Goal: Information Seeking & Learning: Check status

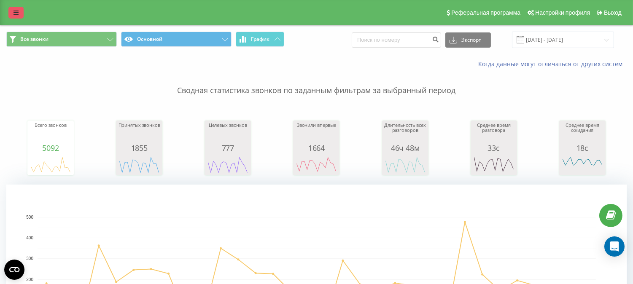
click at [14, 8] on link at bounding box center [15, 13] width 15 height 12
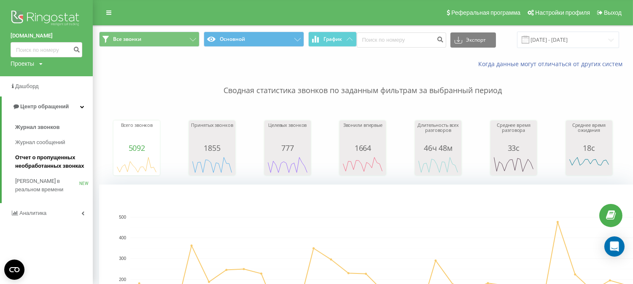
click at [45, 165] on span "Отчет о пропущенных необработанных звонках" at bounding box center [51, 162] width 73 height 17
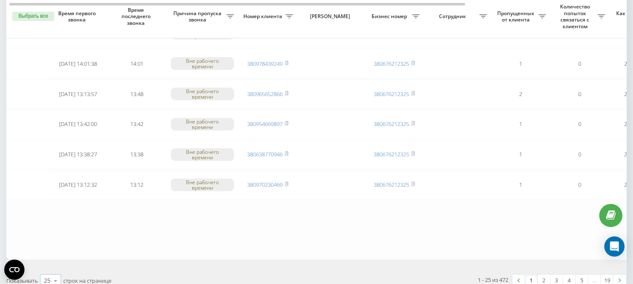
click at [55, 274] on icon at bounding box center [55, 281] width 13 height 16
click at [49, 265] on span "100" at bounding box center [49, 269] width 10 height 8
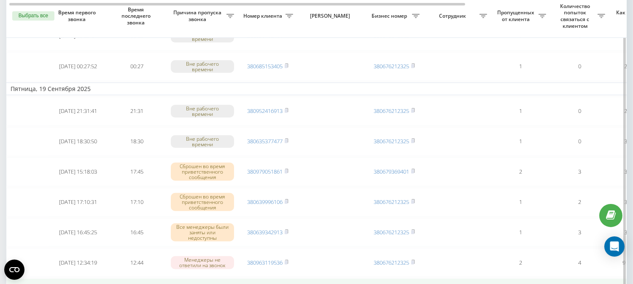
scroll to position [1078, 0]
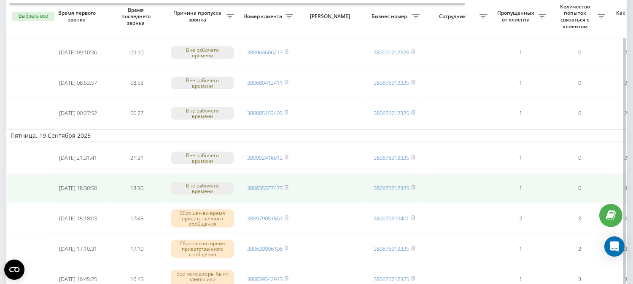
click at [259, 175] on td "380635377477" at bounding box center [267, 188] width 59 height 29
click at [264, 184] on link "380635377477" at bounding box center [264, 188] width 35 height 8
click at [262, 184] on link "380635377477" at bounding box center [264, 188] width 35 height 8
click at [264, 184] on link "380635377477" at bounding box center [264, 188] width 35 height 8
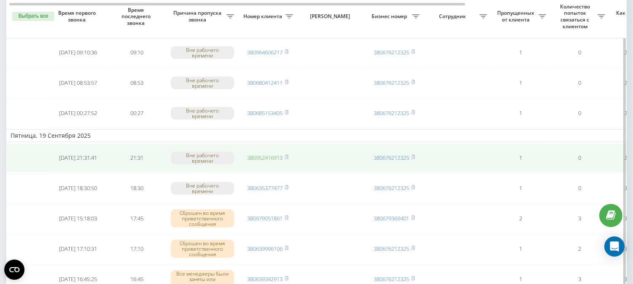
click at [256, 154] on link "380952416913" at bounding box center [264, 158] width 35 height 8
click at [260, 154] on link "380952416913" at bounding box center [264, 158] width 35 height 8
click at [253, 154] on link "380952416913" at bounding box center [264, 158] width 35 height 8
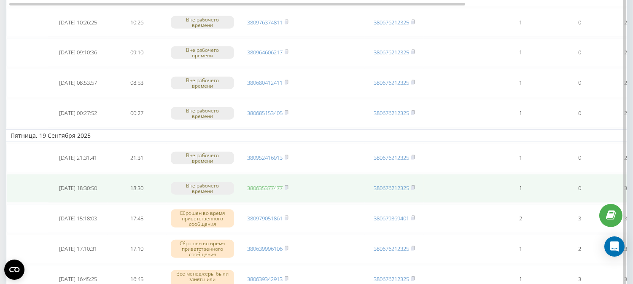
scroll to position [984, 0]
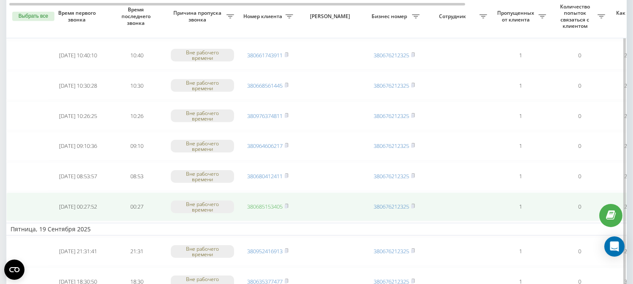
click at [258, 203] on link "380685153405" at bounding box center [264, 207] width 35 height 8
click at [267, 203] on link "380685153405" at bounding box center [264, 207] width 35 height 8
click at [261, 203] on link "380685153405" at bounding box center [264, 207] width 35 height 8
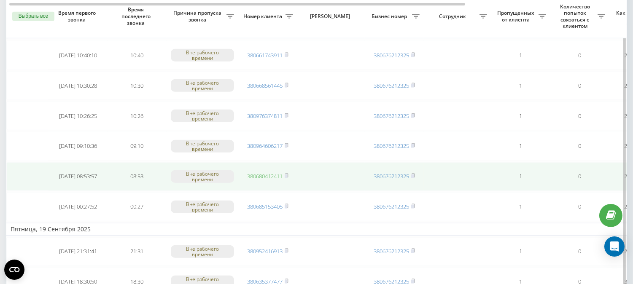
click at [267, 173] on link "380680412411" at bounding box center [264, 177] width 35 height 8
click at [271, 173] on link "380680412411" at bounding box center [264, 177] width 35 height 8
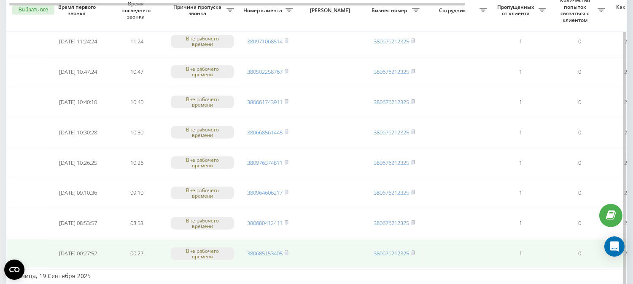
scroll to position [890, 0]
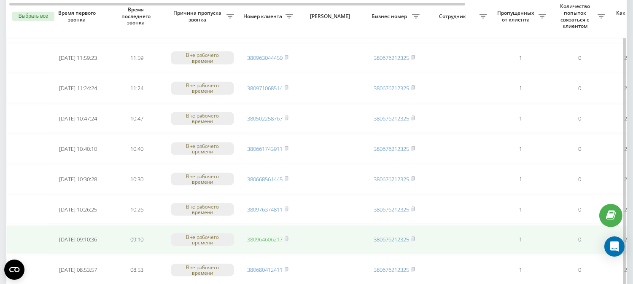
click at [264, 236] on link "380964606217" at bounding box center [264, 240] width 35 height 8
click at [263, 236] on link "380964606217" at bounding box center [264, 240] width 35 height 8
click at [256, 236] on link "380964606217" at bounding box center [264, 240] width 35 height 8
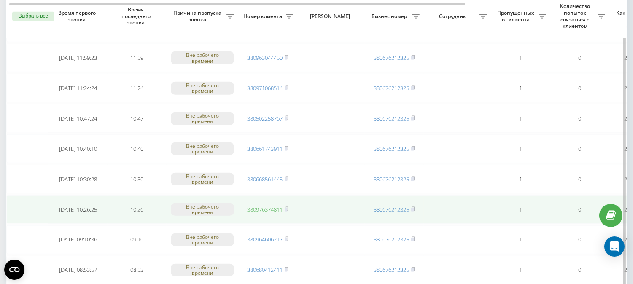
click at [253, 206] on link "380976374811" at bounding box center [264, 210] width 35 height 8
drag, startPoint x: 271, startPoint y: 201, endPoint x: 257, endPoint y: 207, distance: 14.7
click at [271, 206] on link "380976374811" at bounding box center [264, 210] width 35 height 8
click at [258, 206] on link "380976374811" at bounding box center [264, 210] width 35 height 8
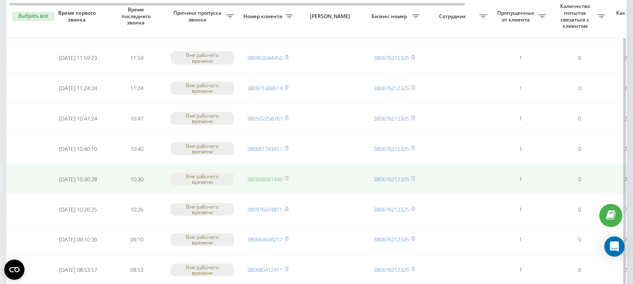
click at [258, 175] on link "380668561445" at bounding box center [264, 179] width 35 height 8
click at [259, 175] on link "380668561445" at bounding box center [264, 179] width 35 height 8
click at [264, 167] on td "380668561445" at bounding box center [267, 179] width 59 height 29
click at [255, 175] on link "380668561445" at bounding box center [264, 179] width 35 height 8
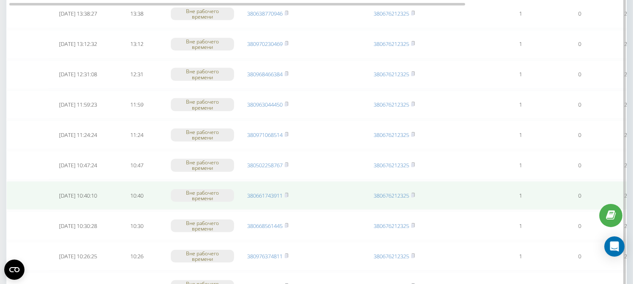
scroll to position [796, 0]
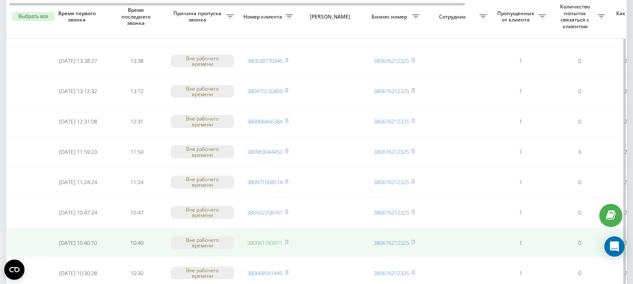
click at [254, 239] on link "380661743911" at bounding box center [264, 243] width 35 height 8
click at [264, 239] on link "380661743911" at bounding box center [264, 243] width 35 height 8
click at [263, 239] on link "380661743911" at bounding box center [264, 243] width 35 height 8
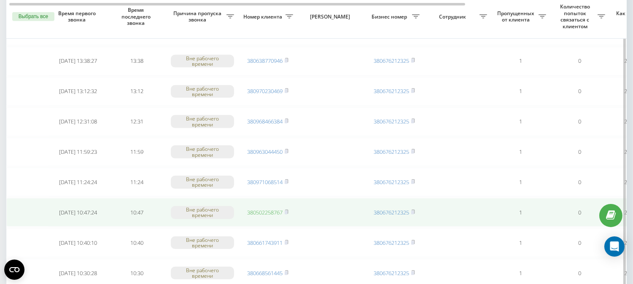
click at [263, 209] on link "380502258767" at bounding box center [264, 213] width 35 height 8
click at [260, 209] on link "380502258767" at bounding box center [264, 213] width 35 height 8
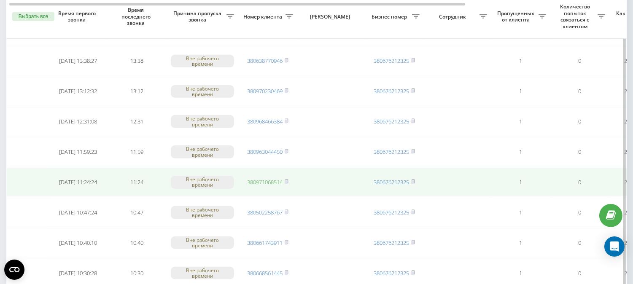
click at [263, 178] on link "380971068514" at bounding box center [264, 182] width 35 height 8
click at [262, 178] on link "380971068514" at bounding box center [264, 182] width 35 height 8
click at [270, 178] on link "380971068514" at bounding box center [264, 182] width 35 height 8
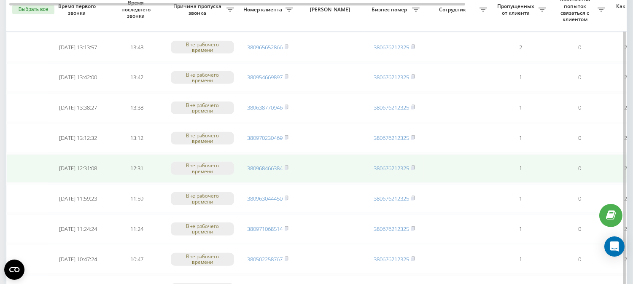
scroll to position [703, 0]
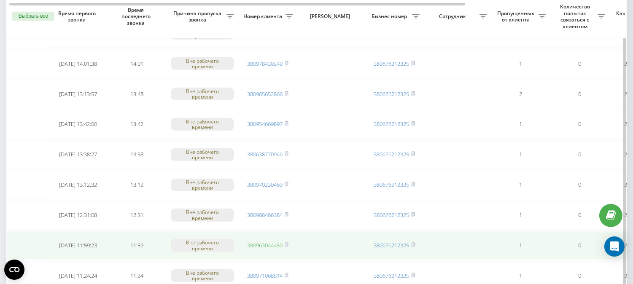
click at [259, 242] on link "380963044450" at bounding box center [264, 246] width 35 height 8
click at [261, 242] on link "380963044450" at bounding box center [264, 246] width 35 height 8
click at [267, 242] on link "380963044450" at bounding box center [264, 246] width 35 height 8
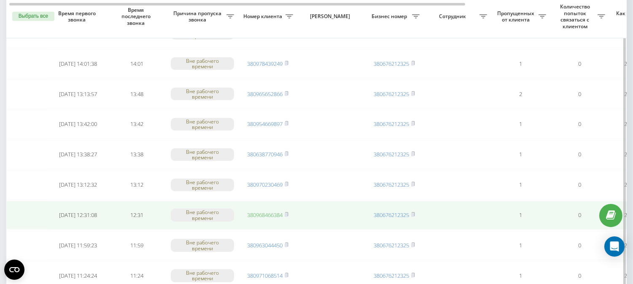
click at [261, 211] on link "380968466384" at bounding box center [264, 215] width 35 height 8
click at [267, 213] on td "380968466384" at bounding box center [267, 215] width 59 height 29
click at [267, 211] on link "380968466384" at bounding box center [264, 215] width 35 height 8
click at [268, 211] on link "380968466384" at bounding box center [264, 215] width 35 height 8
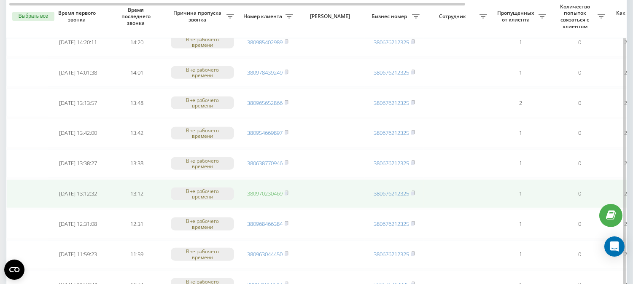
scroll to position [656, 0]
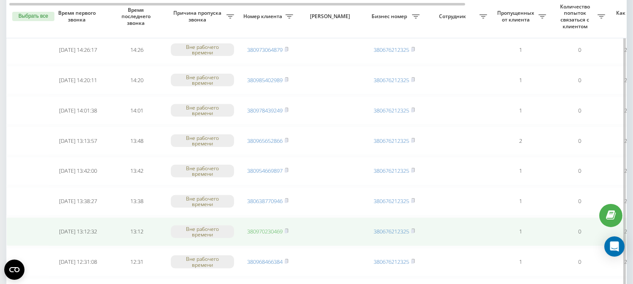
click at [252, 228] on link "380970230469" at bounding box center [264, 232] width 35 height 8
click at [259, 228] on link "380970230469" at bounding box center [264, 232] width 35 height 8
click at [266, 228] on link "380970230469" at bounding box center [264, 232] width 35 height 8
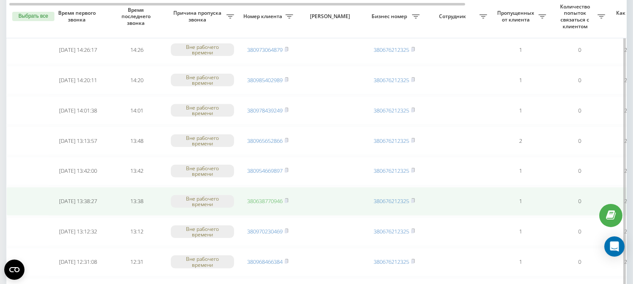
click at [269, 197] on link "380638770946" at bounding box center [264, 201] width 35 height 8
click at [263, 197] on link "380638770946" at bounding box center [264, 201] width 35 height 8
click at [267, 197] on link "380638770946" at bounding box center [264, 201] width 35 height 8
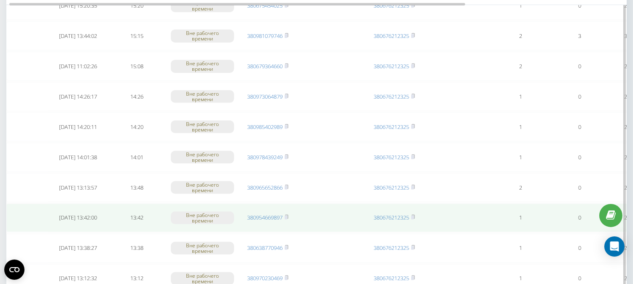
scroll to position [562, 0]
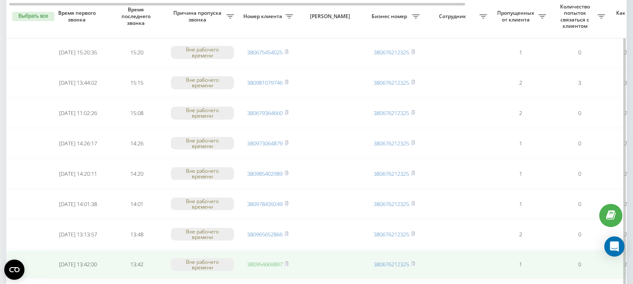
click at [255, 261] on link "380954669897" at bounding box center [264, 265] width 35 height 8
click at [260, 261] on link "380954669897" at bounding box center [264, 265] width 35 height 8
click at [252, 261] on link "380954669897" at bounding box center [264, 265] width 35 height 8
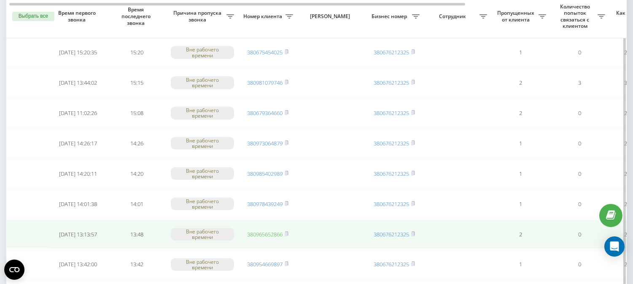
click at [259, 231] on link "380965652866" at bounding box center [264, 235] width 35 height 8
click at [268, 231] on link "380965652866" at bounding box center [264, 235] width 35 height 8
click at [272, 231] on link "380965652866" at bounding box center [264, 235] width 35 height 8
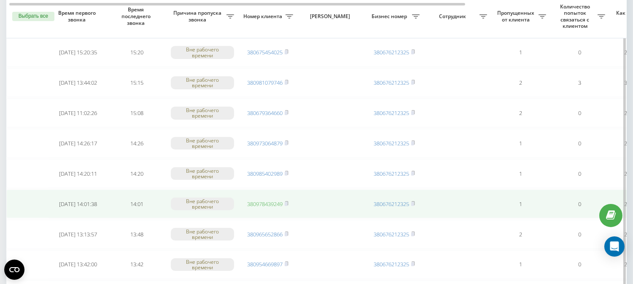
click at [261, 201] on link "380978439249" at bounding box center [264, 204] width 35 height 8
click at [267, 200] on link "380978439249" at bounding box center [264, 204] width 35 height 8
click at [271, 200] on link "380978439249" at bounding box center [264, 204] width 35 height 8
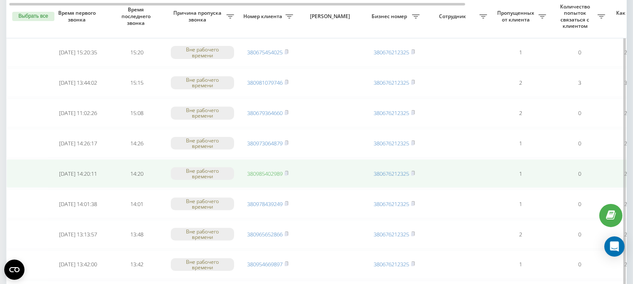
click at [267, 170] on link "380985402989" at bounding box center [264, 174] width 35 height 8
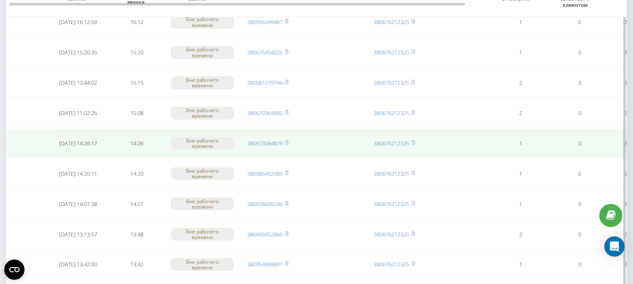
scroll to position [469, 0]
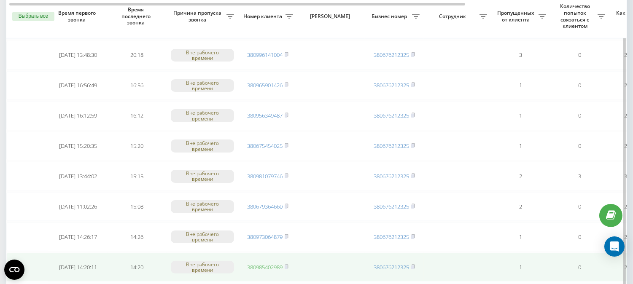
click at [260, 264] on link "380985402989" at bounding box center [264, 268] width 35 height 8
click at [267, 264] on link "380985402989" at bounding box center [264, 268] width 35 height 8
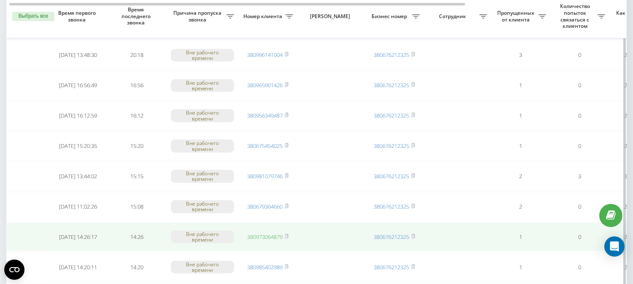
click at [266, 233] on link "380973064879" at bounding box center [264, 237] width 35 height 8
click at [258, 233] on link "380973064879" at bounding box center [264, 237] width 35 height 8
click at [267, 233] on link "380973064879" at bounding box center [264, 237] width 35 height 8
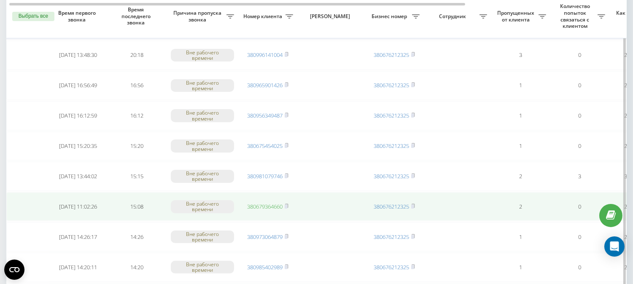
click at [264, 203] on link "380679364660" at bounding box center [264, 207] width 35 height 8
click at [267, 203] on link "380679364660" at bounding box center [264, 207] width 35 height 8
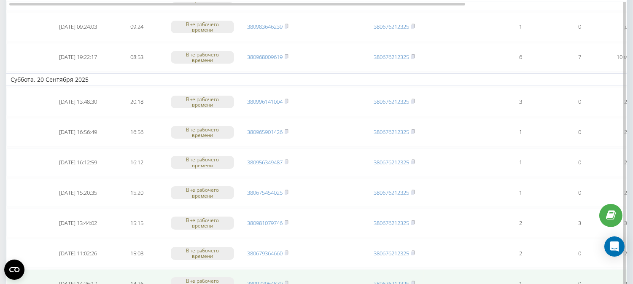
scroll to position [375, 0]
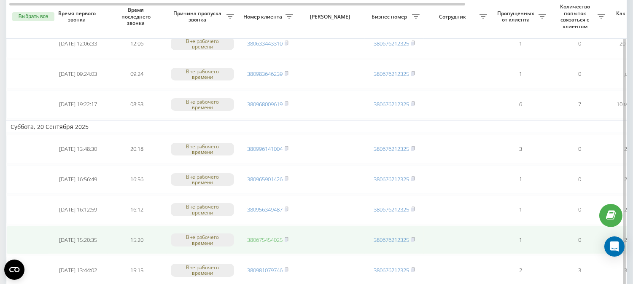
click at [266, 236] on link "380675454025" at bounding box center [264, 240] width 35 height 8
click at [257, 236] on link "380675454025" at bounding box center [264, 240] width 35 height 8
click at [261, 236] on link "380675454025" at bounding box center [264, 240] width 35 height 8
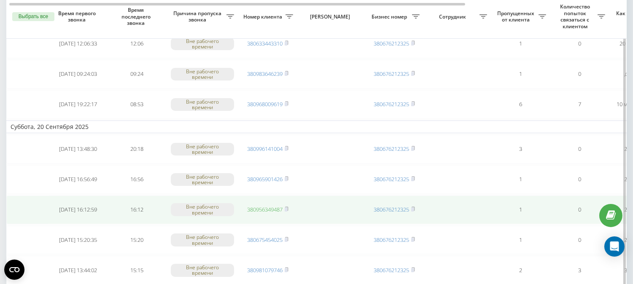
click at [259, 206] on link "380956349487" at bounding box center [264, 210] width 35 height 8
click at [258, 206] on link "380956349487" at bounding box center [264, 210] width 35 height 8
click at [262, 206] on link "380956349487" at bounding box center [264, 210] width 35 height 8
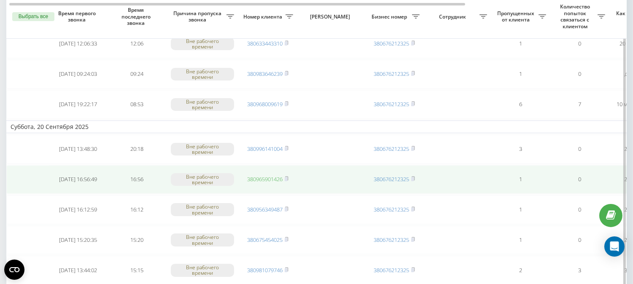
click at [270, 175] on link "380965901426" at bounding box center [264, 179] width 35 height 8
click at [256, 177] on link "380965901426" at bounding box center [264, 179] width 35 height 8
click at [267, 177] on link "380965901426" at bounding box center [264, 179] width 35 height 8
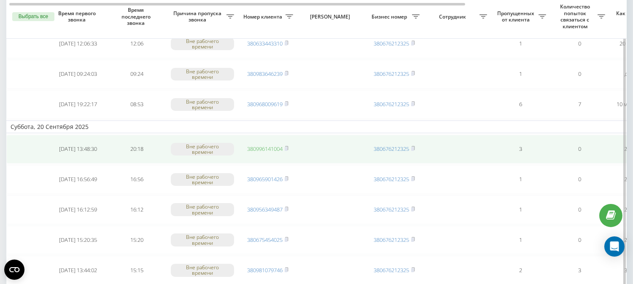
click at [272, 146] on link "380996141004" at bounding box center [264, 149] width 35 height 8
click at [264, 148] on link "380996141004" at bounding box center [264, 149] width 35 height 8
click at [262, 145] on link "380996141004" at bounding box center [264, 149] width 35 height 8
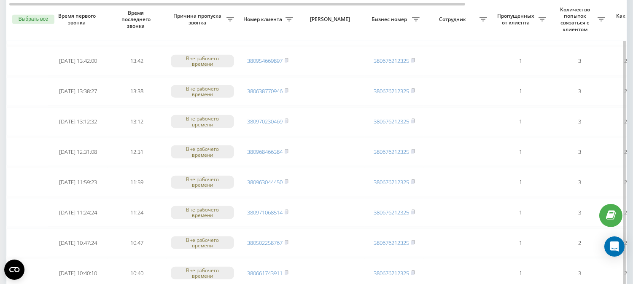
scroll to position [937, 0]
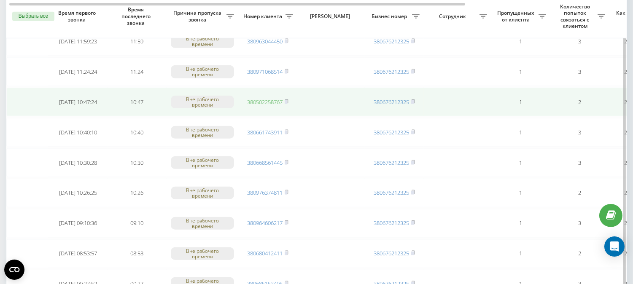
click at [251, 98] on link "380502258767" at bounding box center [264, 102] width 35 height 8
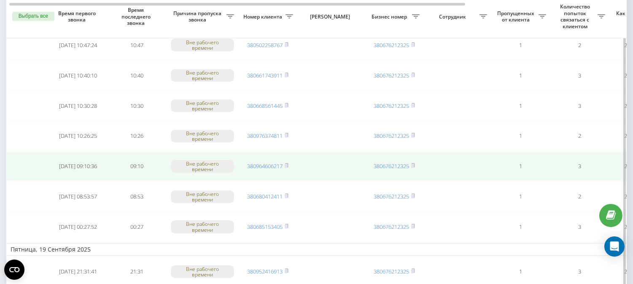
scroll to position [1031, 0]
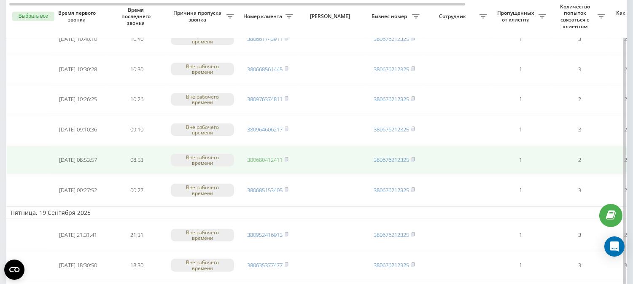
click at [267, 156] on link "380680412411" at bounding box center [264, 160] width 35 height 8
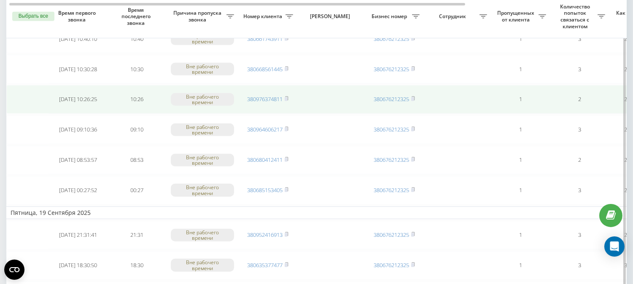
click at [266, 96] on td "380976374811" at bounding box center [267, 99] width 59 height 29
click at [263, 95] on link "380976374811" at bounding box center [264, 99] width 35 height 8
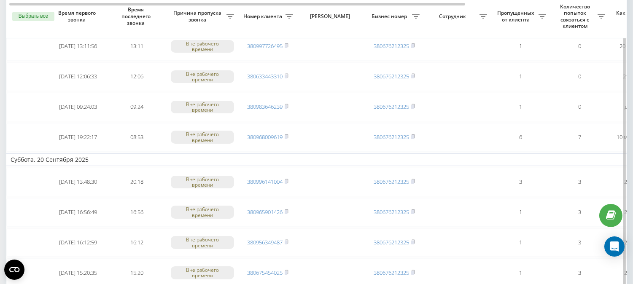
scroll to position [281, 0]
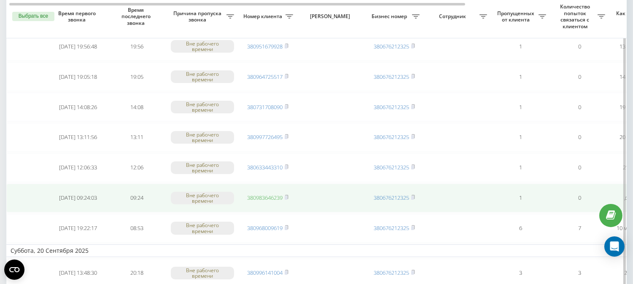
click at [262, 194] on link "380983646239" at bounding box center [264, 198] width 35 height 8
click at [271, 195] on link "380983646239" at bounding box center [264, 198] width 35 height 8
click at [260, 195] on link "380983646239" at bounding box center [264, 198] width 35 height 8
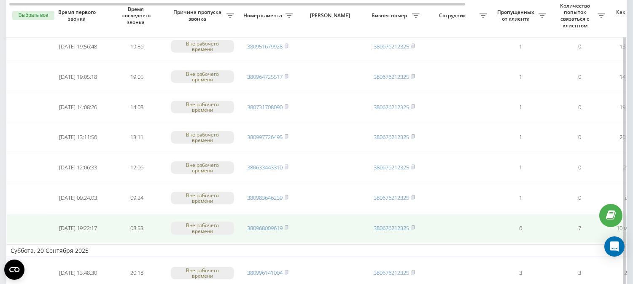
scroll to position [234, 0]
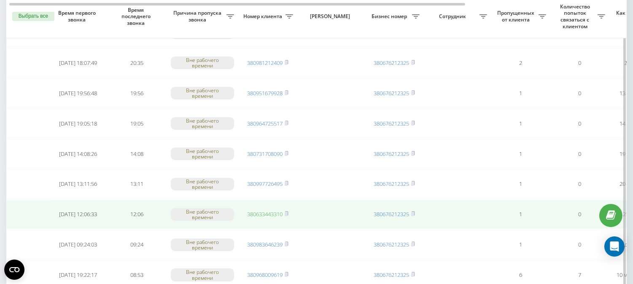
click at [273, 211] on link "380633443310" at bounding box center [264, 214] width 35 height 8
click at [256, 210] on link "380633443310" at bounding box center [264, 214] width 35 height 8
click at [258, 210] on link "380633443310" at bounding box center [264, 214] width 35 height 8
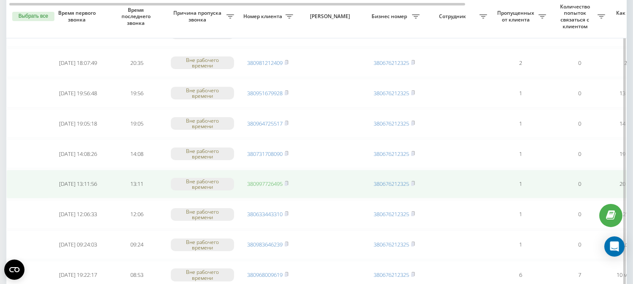
click at [260, 180] on link "380997726495" at bounding box center [264, 184] width 35 height 8
click at [270, 181] on link "380997726495" at bounding box center [264, 184] width 35 height 8
click at [265, 181] on link "380997726495" at bounding box center [264, 184] width 35 height 8
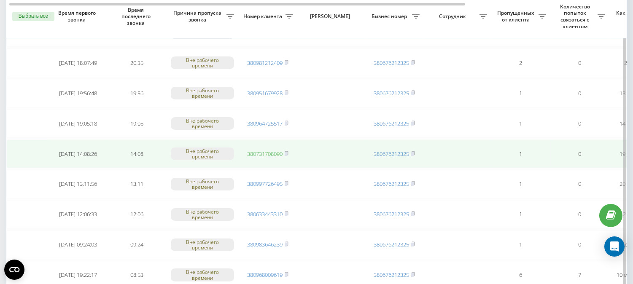
click at [272, 150] on link "380731708090" at bounding box center [264, 154] width 35 height 8
click at [267, 151] on link "380731708090" at bounding box center [264, 154] width 35 height 8
click at [264, 152] on link "380731708090" at bounding box center [264, 154] width 35 height 8
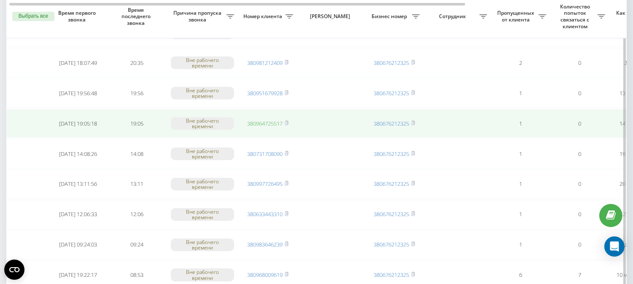
click at [272, 120] on link "380964725517" at bounding box center [264, 124] width 35 height 8
click at [264, 121] on link "380964725517" at bounding box center [264, 124] width 35 height 8
click at [257, 120] on link "380964725517" at bounding box center [264, 124] width 35 height 8
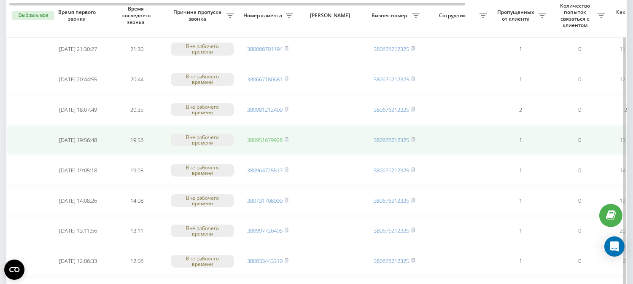
scroll to position [140, 0]
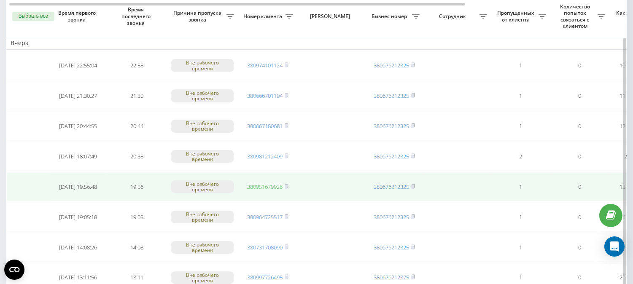
click at [261, 185] on link "380951679928" at bounding box center [264, 187] width 35 height 8
click at [266, 186] on link "380951679928" at bounding box center [264, 187] width 35 height 8
click at [266, 184] on link "380951679928" at bounding box center [264, 187] width 35 height 8
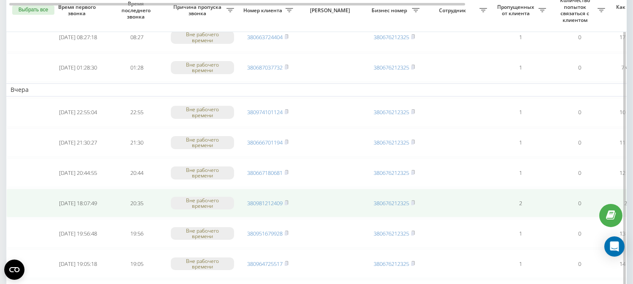
scroll to position [47, 0]
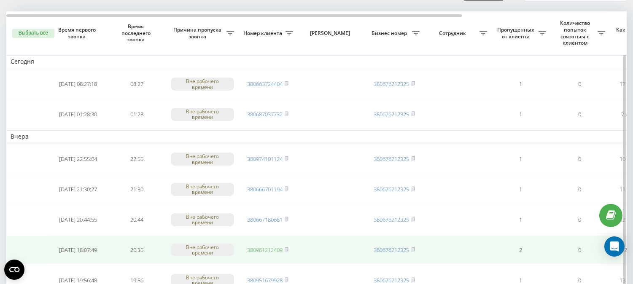
click at [253, 246] on link "380981212409" at bounding box center [264, 250] width 35 height 8
click at [275, 247] on link "380981212409" at bounding box center [264, 250] width 35 height 8
click at [262, 250] on link "380981212409" at bounding box center [264, 250] width 35 height 8
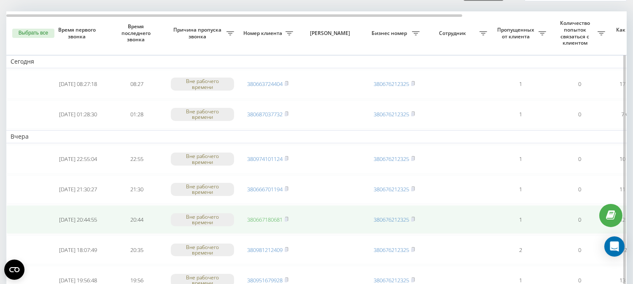
click at [267, 216] on link "380667180681" at bounding box center [264, 220] width 35 height 8
click at [275, 217] on link "380667180681" at bounding box center [264, 220] width 35 height 8
click at [267, 218] on link "380667180681" at bounding box center [264, 220] width 35 height 8
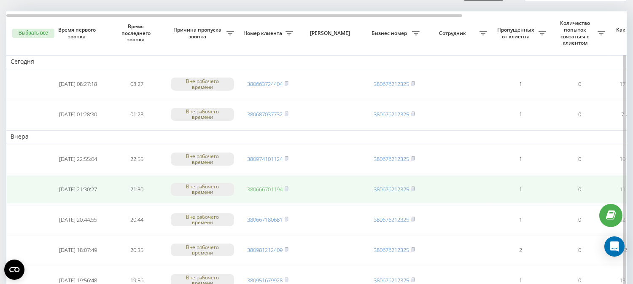
click at [266, 187] on link "380666701194" at bounding box center [264, 190] width 35 height 8
click at [259, 188] on link "380666701194" at bounding box center [264, 190] width 35 height 8
click at [262, 186] on link "380666701194" at bounding box center [264, 190] width 35 height 8
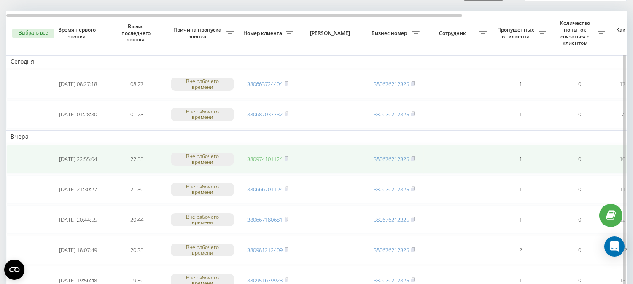
click at [266, 157] on link "380974101124" at bounding box center [264, 159] width 35 height 8
click at [254, 159] on link "380974101124" at bounding box center [264, 159] width 35 height 8
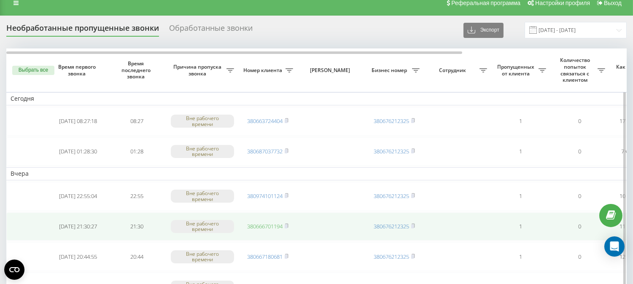
scroll to position [0, 0]
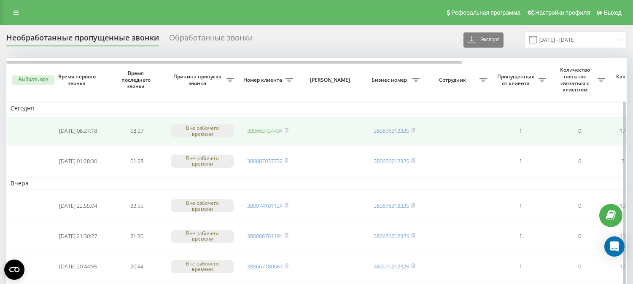
click at [268, 133] on link "380663724404" at bounding box center [264, 131] width 35 height 8
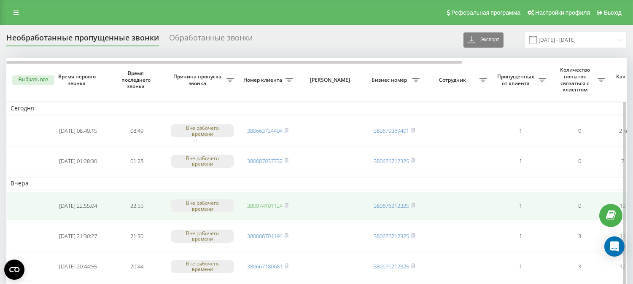
click at [266, 204] on link "380974101124" at bounding box center [264, 206] width 35 height 8
click at [262, 204] on link "380974101124" at bounding box center [264, 206] width 35 height 8
click at [269, 205] on link "380974101124" at bounding box center [264, 206] width 35 height 8
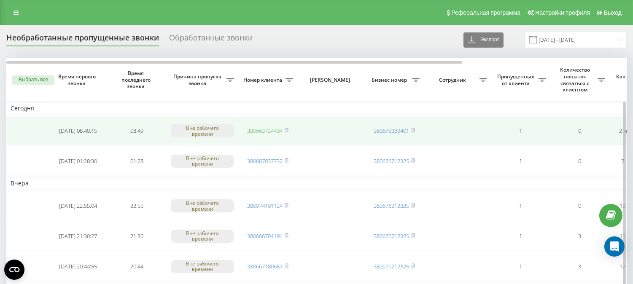
click at [258, 129] on link "380663724404" at bounding box center [264, 131] width 35 height 8
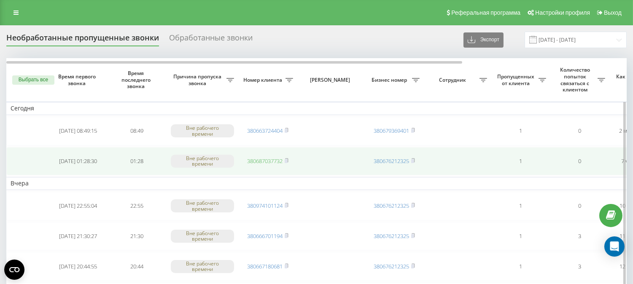
click at [257, 162] on link "380687037732" at bounding box center [264, 161] width 35 height 8
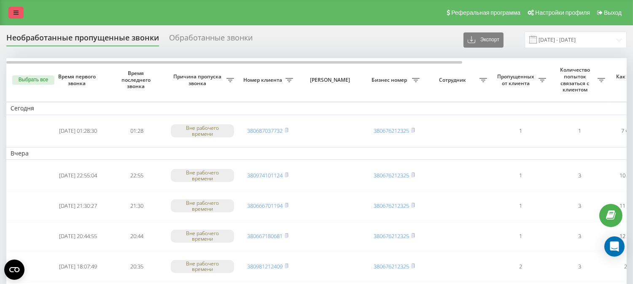
click at [18, 11] on icon at bounding box center [15, 13] width 5 height 6
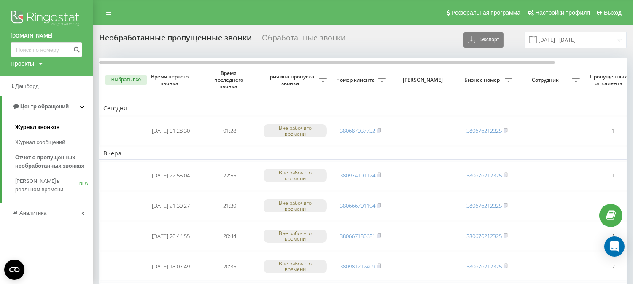
click at [59, 126] on link "Журнал звонков" at bounding box center [54, 127] width 78 height 15
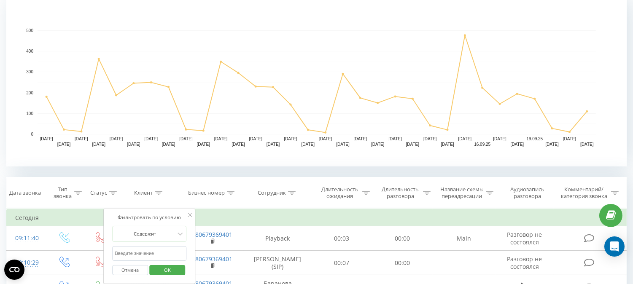
scroll to position [234, 0]
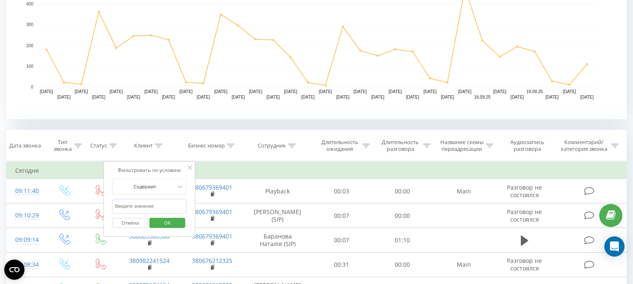
click at [148, 214] on input "text" at bounding box center [149, 206] width 74 height 15
paste input "380683388568"
type input "380683388568"
click button "OK" at bounding box center [167, 223] width 36 height 11
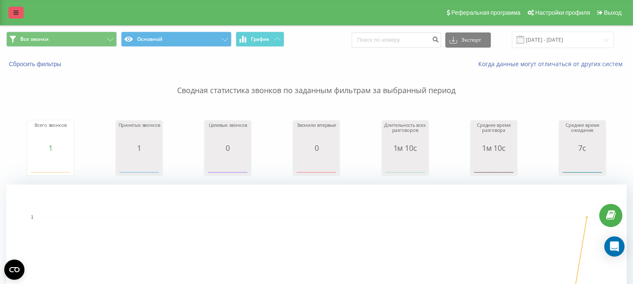
click at [16, 12] on icon at bounding box center [15, 13] width 5 height 6
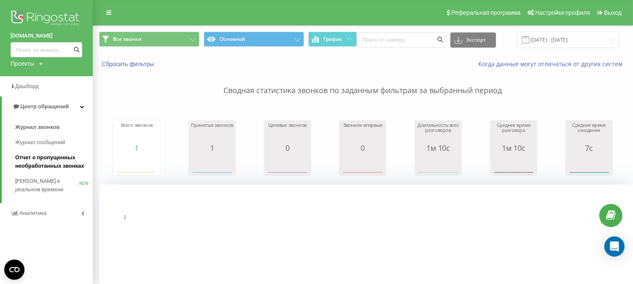
click at [42, 161] on span "Отчет о пропущенных необработанных звонках" at bounding box center [51, 162] width 73 height 17
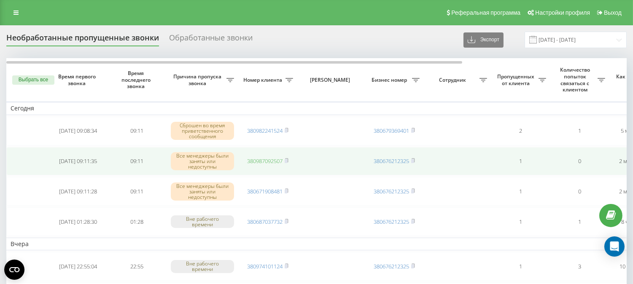
click at [267, 158] on link "380987092507" at bounding box center [264, 161] width 35 height 8
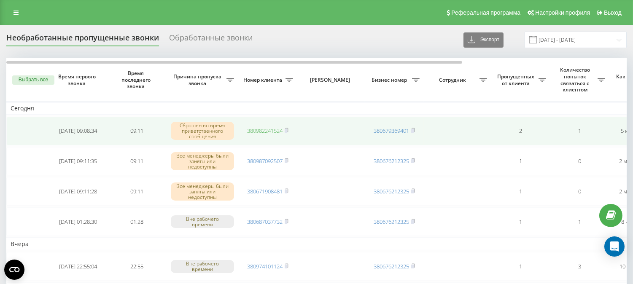
click at [266, 132] on link "380982241524" at bounding box center [264, 131] width 35 height 8
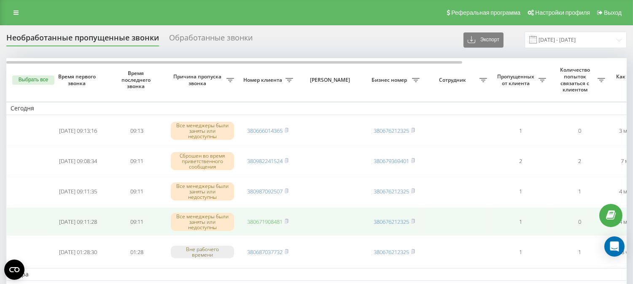
click at [267, 221] on link "380671908481" at bounding box center [264, 222] width 35 height 8
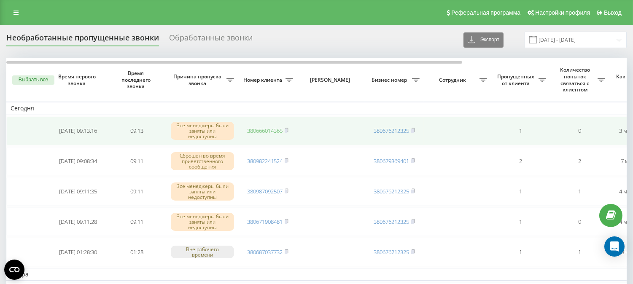
click at [255, 127] on link "380666014365" at bounding box center [264, 131] width 35 height 8
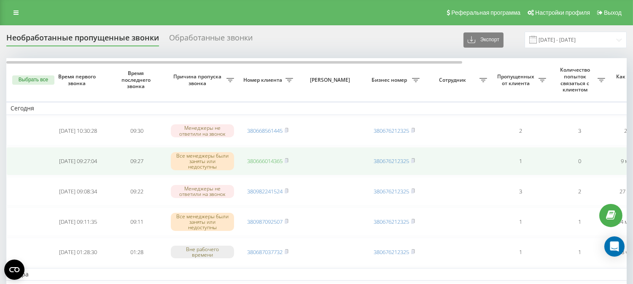
click at [252, 159] on link "380666014365" at bounding box center [264, 161] width 35 height 8
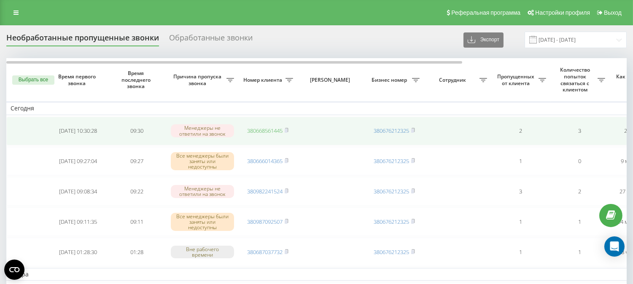
click at [277, 131] on link "380668561445" at bounding box center [264, 131] width 35 height 8
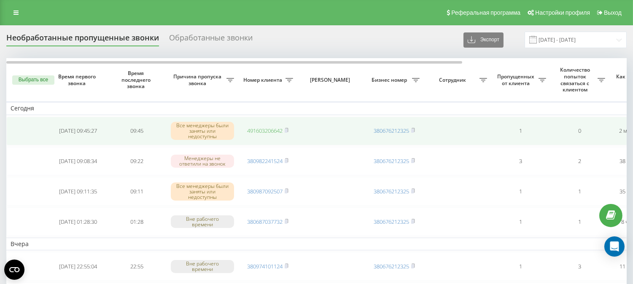
click at [263, 129] on link "491603206642" at bounding box center [264, 131] width 35 height 8
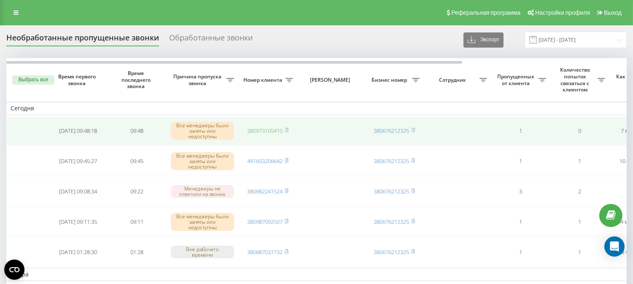
click at [266, 129] on link "380973105410" at bounding box center [264, 131] width 35 height 8
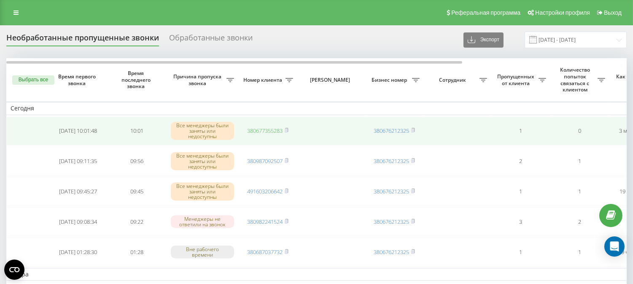
click at [277, 129] on link "380677355283" at bounding box center [264, 131] width 35 height 8
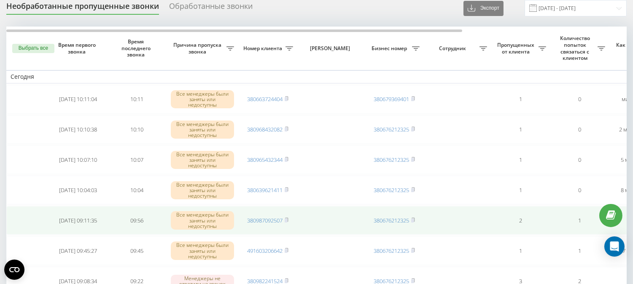
scroll to position [47, 0]
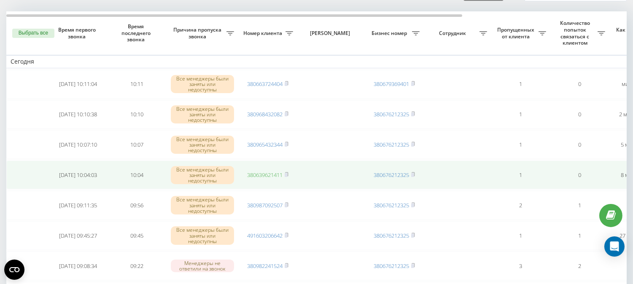
click at [273, 175] on link "380639621411" at bounding box center [264, 175] width 35 height 8
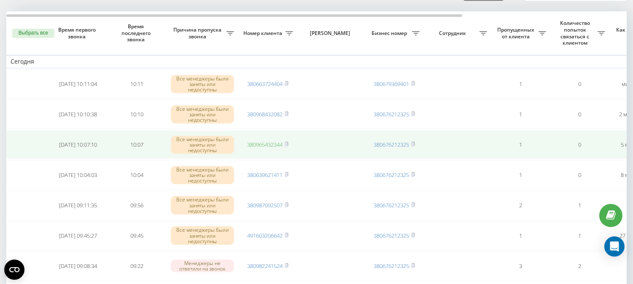
click at [267, 142] on link "380965432344" at bounding box center [264, 145] width 35 height 8
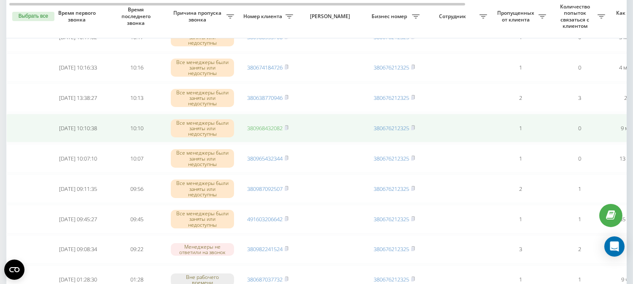
click at [248, 127] on link "380968432082" at bounding box center [264, 128] width 35 height 8
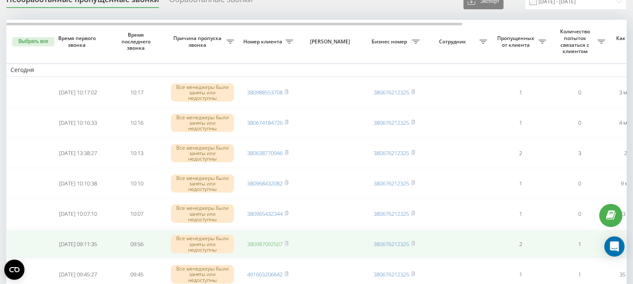
scroll to position [47, 0]
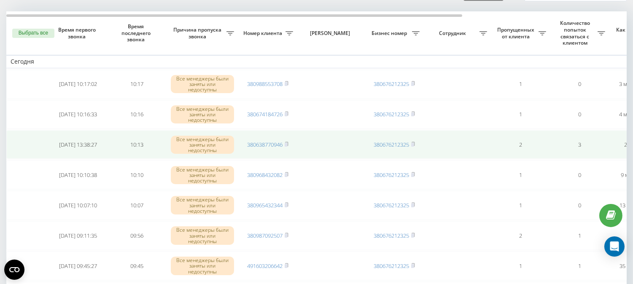
drag, startPoint x: 280, startPoint y: 149, endPoint x: 257, endPoint y: 138, distance: 25.3
click at [272, 140] on td "380638770946" at bounding box center [267, 144] width 59 height 29
click at [261, 143] on link "380638770946" at bounding box center [264, 145] width 35 height 8
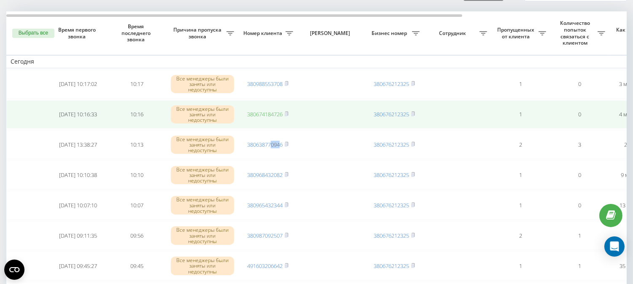
click at [272, 115] on link "380674184726" at bounding box center [264, 115] width 35 height 8
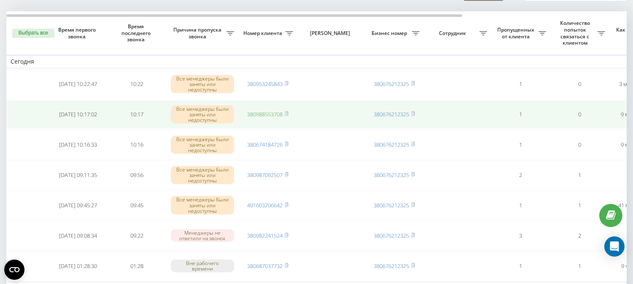
click at [260, 112] on link "380988553708" at bounding box center [264, 115] width 35 height 8
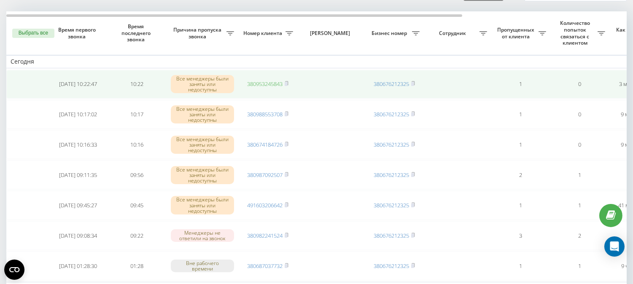
click at [265, 81] on link "380953245843" at bounding box center [264, 84] width 35 height 8
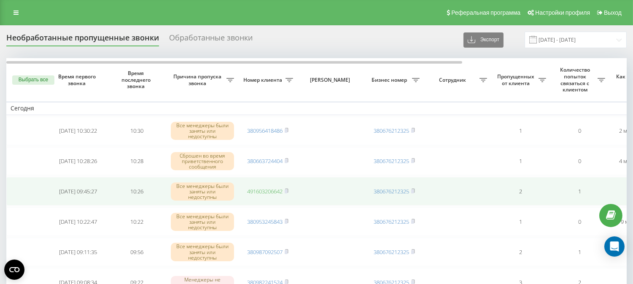
click at [264, 191] on link "491603206642" at bounding box center [264, 192] width 35 height 8
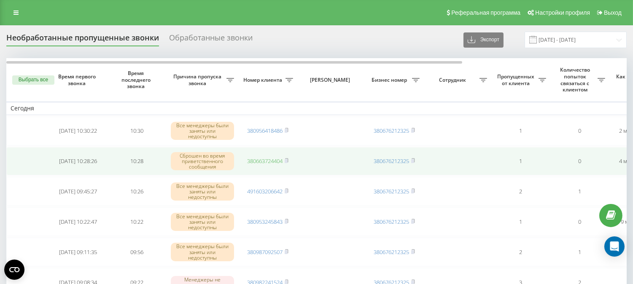
click at [256, 159] on link "380663724404" at bounding box center [264, 161] width 35 height 8
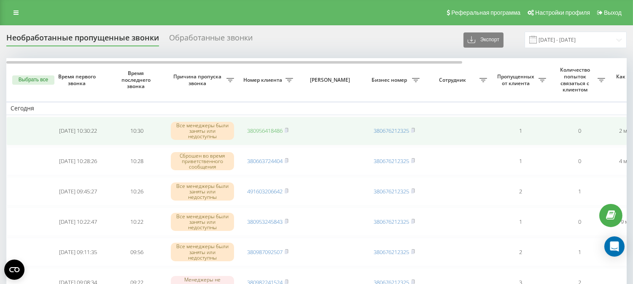
click at [256, 128] on link "380956418486" at bounding box center [264, 131] width 35 height 8
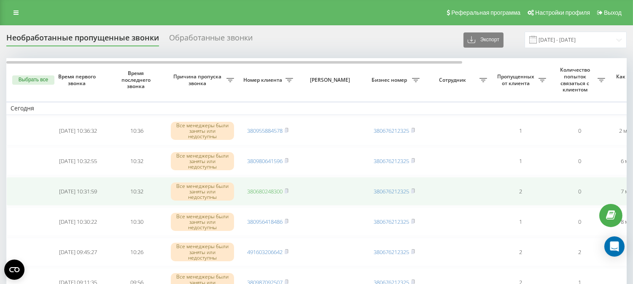
click at [272, 188] on link "380680248300" at bounding box center [264, 192] width 35 height 8
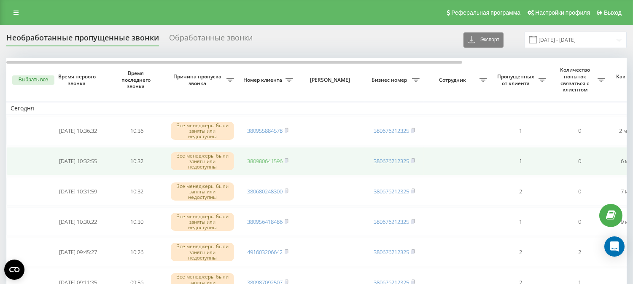
click at [271, 161] on link "380980641596" at bounding box center [264, 161] width 35 height 8
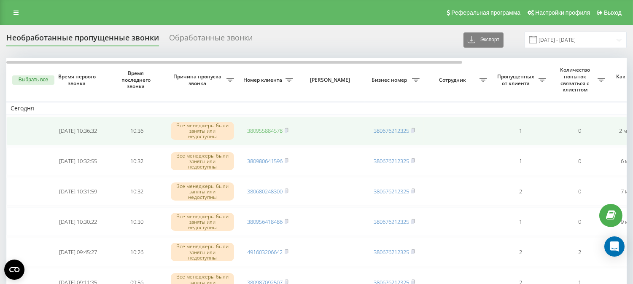
click at [264, 130] on link "380955884578" at bounding box center [264, 131] width 35 height 8
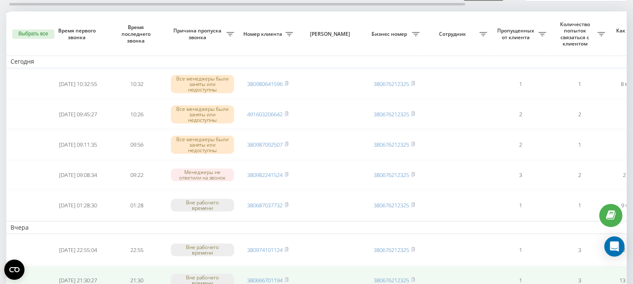
scroll to position [94, 0]
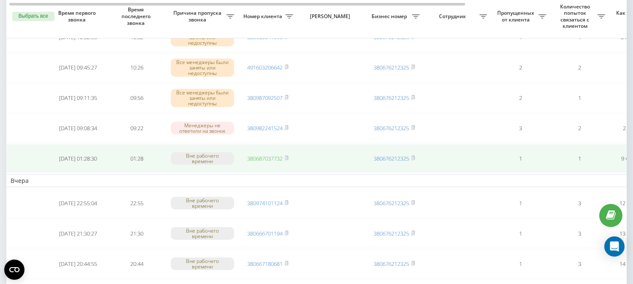
click at [258, 157] on link "380687037732" at bounding box center [264, 159] width 35 height 8
click at [273, 159] on link "380687037732" at bounding box center [264, 159] width 35 height 8
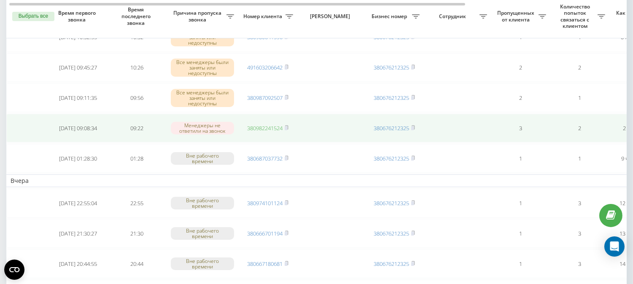
click at [269, 125] on link "380982241524" at bounding box center [264, 128] width 35 height 8
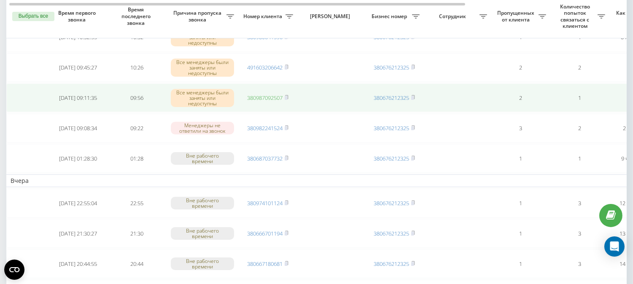
click at [269, 94] on link "380987092507" at bounding box center [264, 98] width 35 height 8
click at [258, 96] on link "380987092507" at bounding box center [264, 98] width 35 height 8
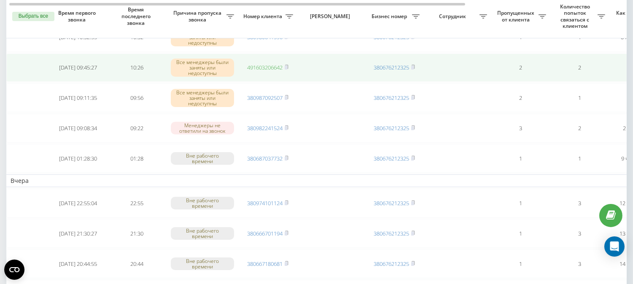
click at [255, 66] on link "491603206642" at bounding box center [264, 68] width 35 height 8
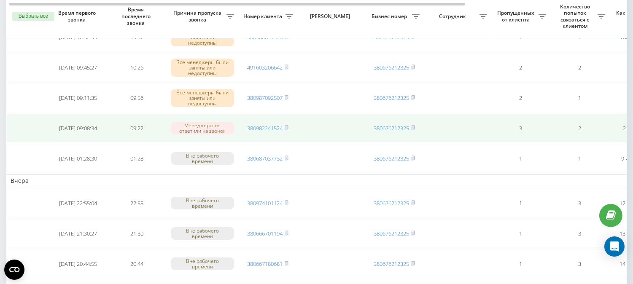
scroll to position [0, 0]
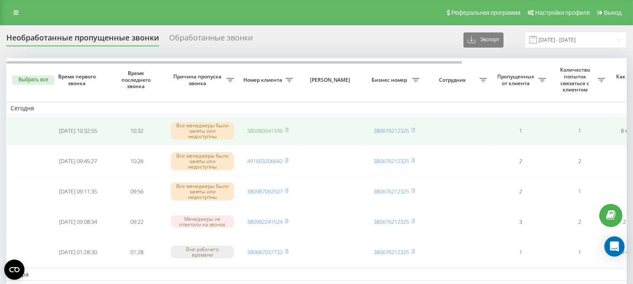
click at [270, 131] on link "380980641596" at bounding box center [264, 131] width 35 height 8
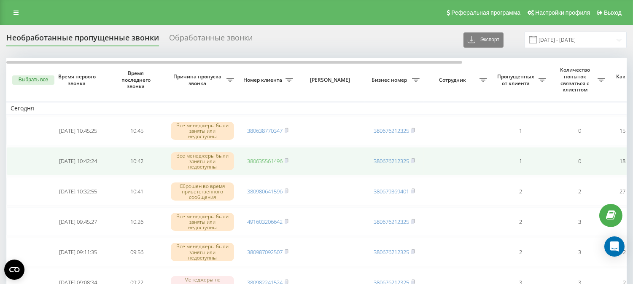
click at [268, 161] on link "380635561496" at bounding box center [264, 161] width 35 height 8
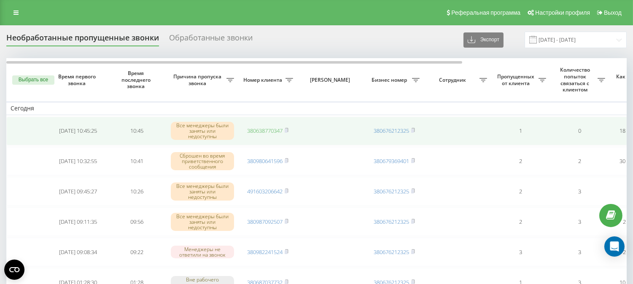
click at [259, 130] on link "380638770347" at bounding box center [264, 131] width 35 height 8
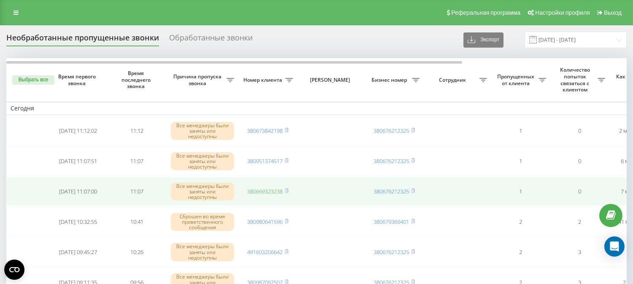
click at [272, 190] on link "380669323238" at bounding box center [264, 192] width 35 height 8
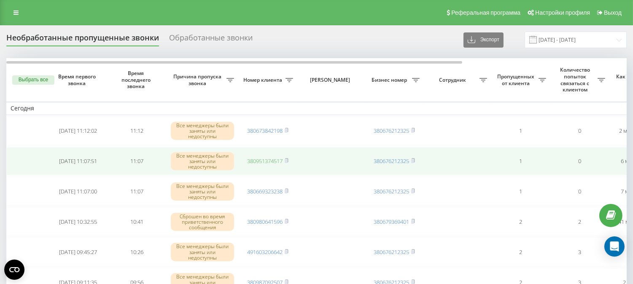
click at [266, 161] on link "380951374517" at bounding box center [264, 161] width 35 height 8
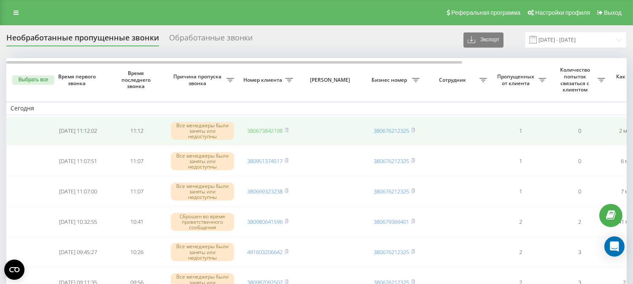
click at [259, 128] on link "380673842198" at bounding box center [264, 131] width 35 height 8
click at [260, 131] on link "380673842198" at bounding box center [264, 131] width 35 height 8
click at [259, 129] on link "380986462152" at bounding box center [264, 131] width 35 height 8
click at [251, 131] on link "380978517377" at bounding box center [264, 131] width 35 height 8
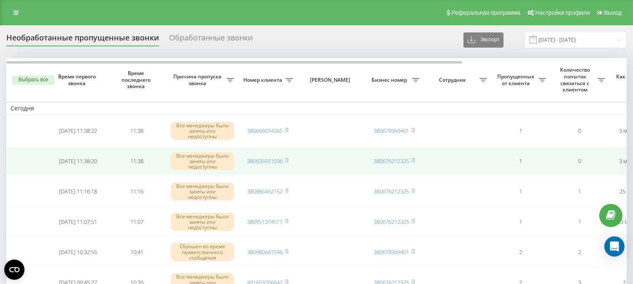
drag, startPoint x: 262, startPoint y: 160, endPoint x: 253, endPoint y: 154, distance: 10.9
click at [262, 160] on link "380635921036" at bounding box center [264, 161] width 35 height 8
click at [261, 159] on link "380951374517" at bounding box center [264, 161] width 35 height 8
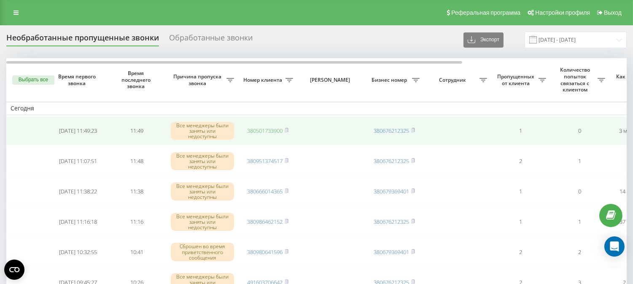
click at [263, 129] on link "380501733900" at bounding box center [264, 131] width 35 height 8
click at [263, 129] on link "380987092507" at bounding box center [264, 131] width 35 height 8
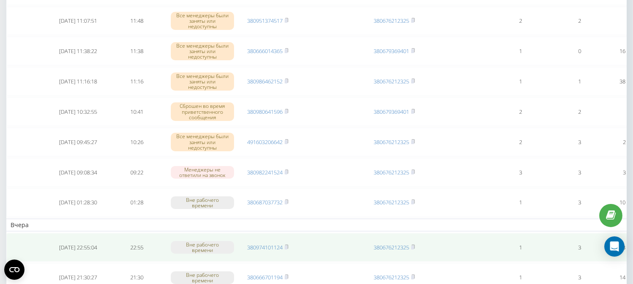
scroll to position [47, 0]
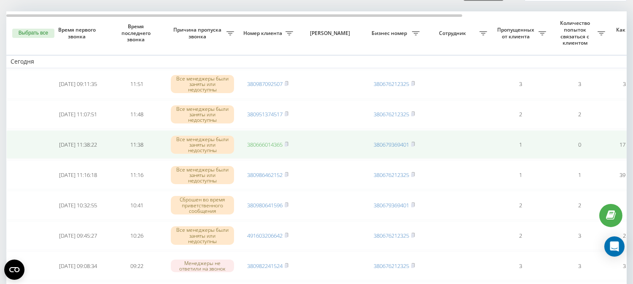
click at [277, 142] on link "380666014365" at bounding box center [264, 145] width 35 height 8
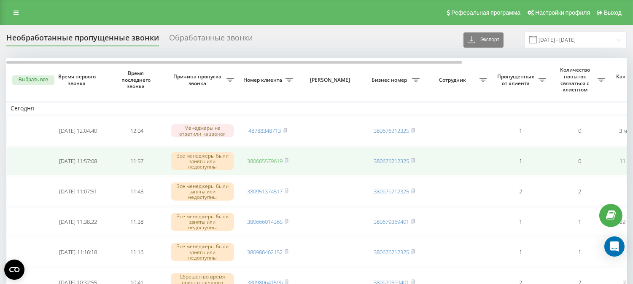
click at [258, 162] on link "380665579619" at bounding box center [264, 161] width 35 height 8
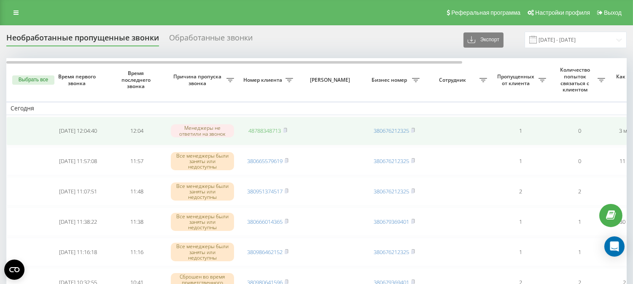
click at [267, 131] on link "48788348713" at bounding box center [265, 131] width 32 height 8
click at [274, 132] on link "380506521766" at bounding box center [264, 131] width 35 height 8
click at [255, 132] on link "380983602800" at bounding box center [264, 131] width 35 height 8
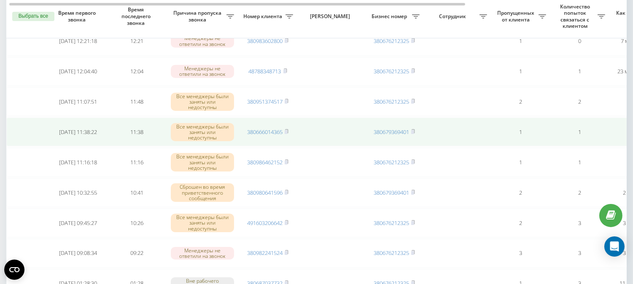
scroll to position [94, 0]
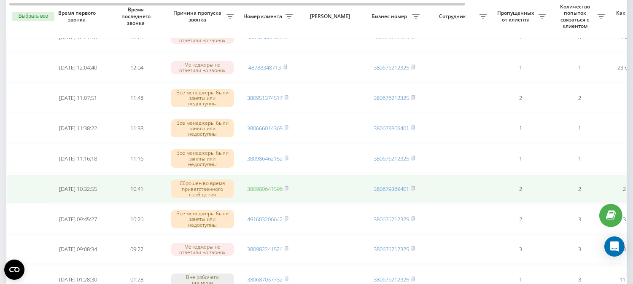
click at [267, 188] on link "380980641596" at bounding box center [264, 189] width 35 height 8
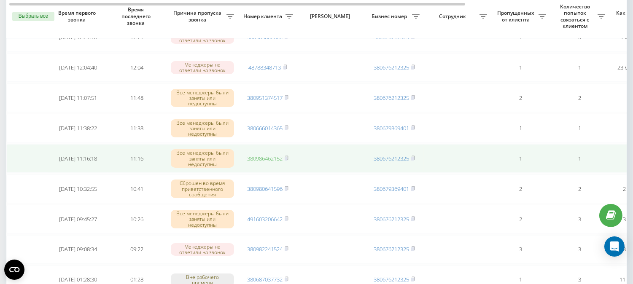
click at [268, 157] on link "380986462152" at bounding box center [264, 159] width 35 height 8
click at [267, 155] on link "380986462152" at bounding box center [264, 159] width 35 height 8
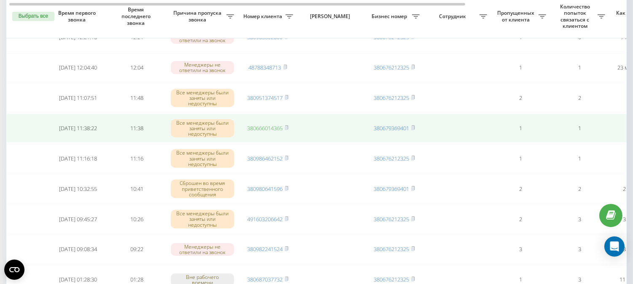
click at [269, 127] on link "380666014365" at bounding box center [264, 128] width 35 height 8
click at [260, 127] on link "380666014365" at bounding box center [264, 128] width 35 height 8
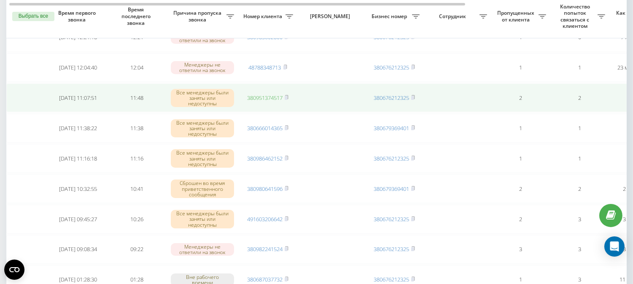
click at [259, 97] on link "380951374517" at bounding box center [264, 98] width 35 height 8
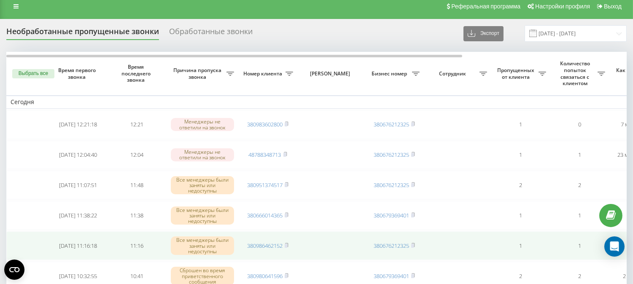
scroll to position [0, 0]
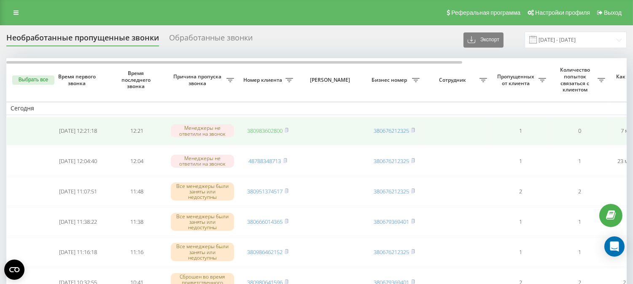
click at [271, 128] on link "380983602800" at bounding box center [264, 131] width 35 height 8
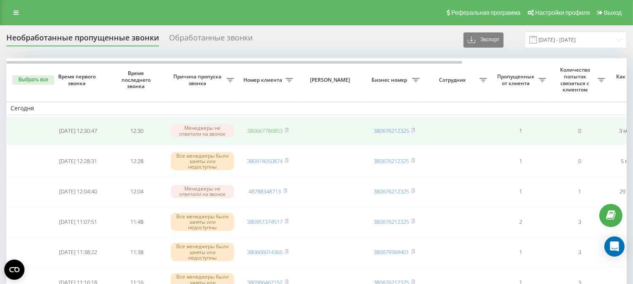
click at [256, 129] on link "380667786853" at bounding box center [264, 131] width 35 height 8
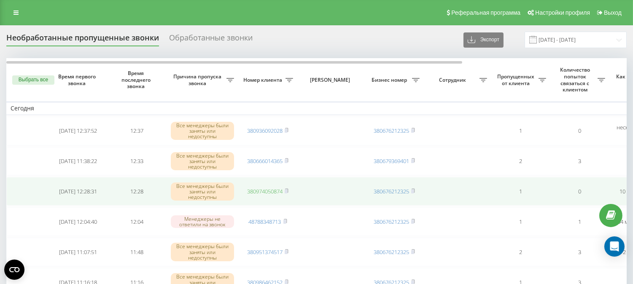
click at [255, 188] on link "380974050874" at bounding box center [264, 192] width 35 height 8
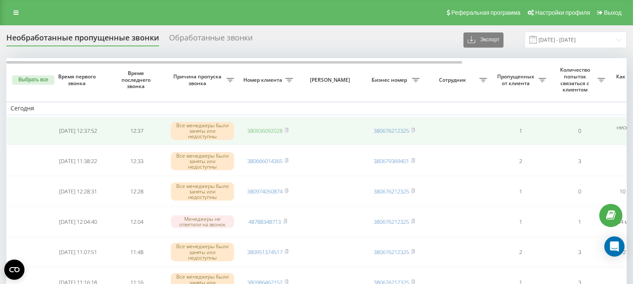
click at [271, 127] on link "380936092028" at bounding box center [264, 131] width 35 height 8
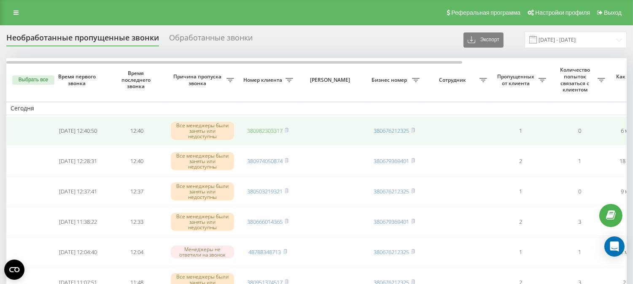
click at [258, 129] on link "380982303317" at bounding box center [264, 131] width 35 height 8
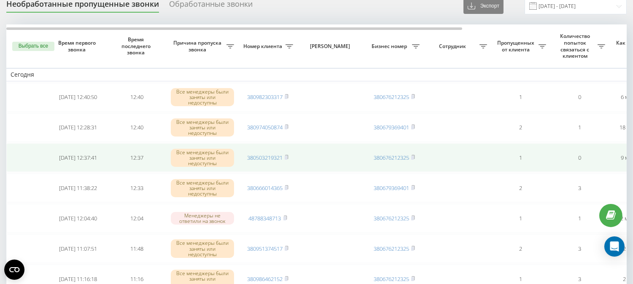
scroll to position [47, 0]
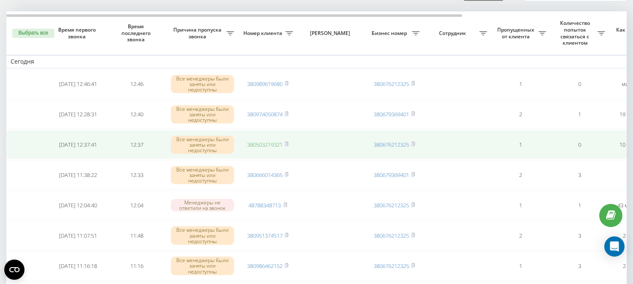
click at [249, 145] on link "380503219321" at bounding box center [264, 145] width 35 height 8
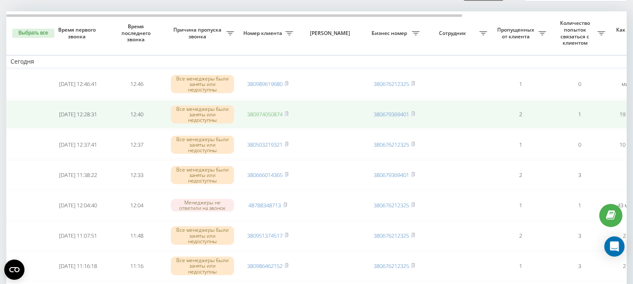
click at [273, 113] on link "380974050874" at bounding box center [264, 115] width 35 height 8
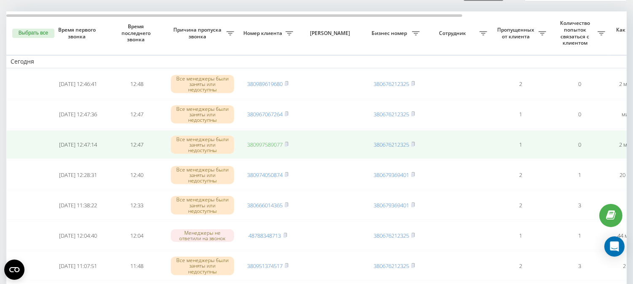
click at [268, 145] on link "380997589077" at bounding box center [264, 145] width 35 height 8
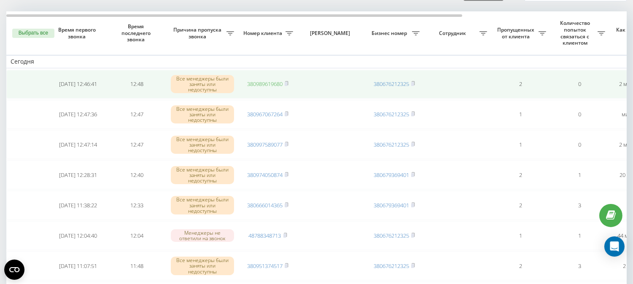
click at [260, 82] on link "380989619680" at bounding box center [264, 84] width 35 height 8
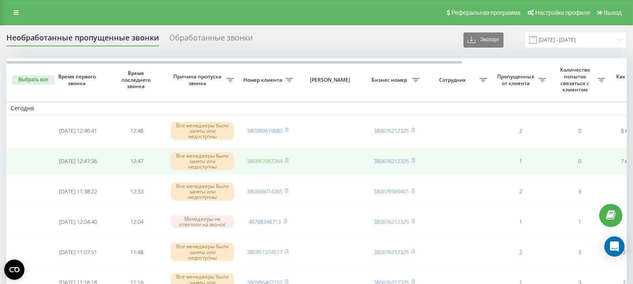
click at [259, 159] on link "380967067264" at bounding box center [264, 161] width 35 height 8
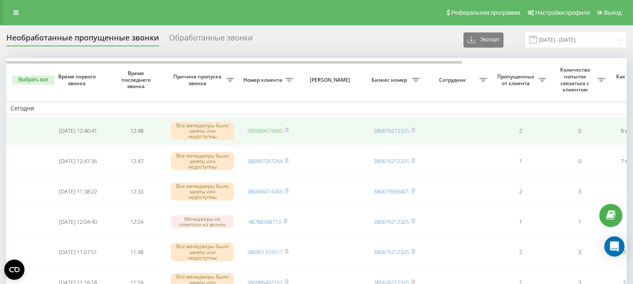
click at [262, 129] on link "380989619680" at bounding box center [264, 131] width 35 height 8
click at [263, 132] on link "380967067264" at bounding box center [264, 131] width 35 height 8
click at [255, 130] on link "380960410012" at bounding box center [264, 131] width 35 height 8
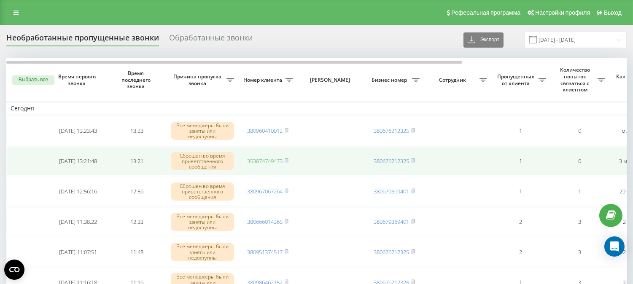
drag, startPoint x: 270, startPoint y: 159, endPoint x: 267, endPoint y: 162, distance: 4.8
click at [271, 158] on link "353874749473" at bounding box center [264, 161] width 35 height 8
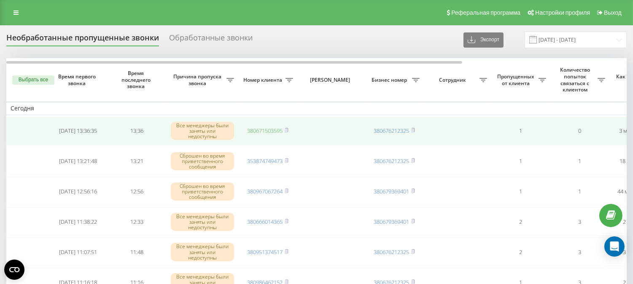
click at [265, 129] on link "380671503595" at bounding box center [264, 131] width 35 height 8
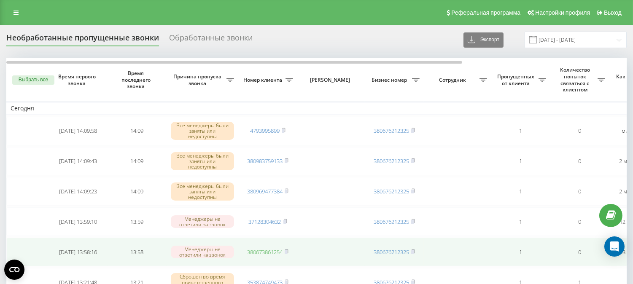
click at [274, 249] on link "380673861254" at bounding box center [264, 252] width 35 height 8
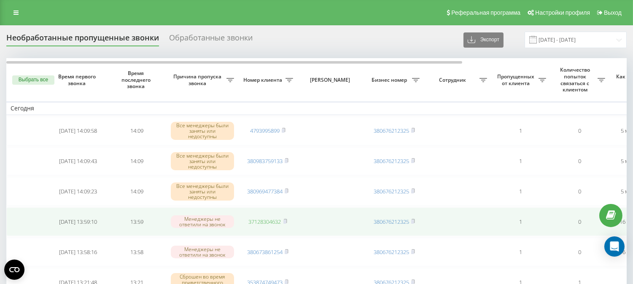
click at [263, 221] on link "37128304632" at bounding box center [265, 222] width 32 height 8
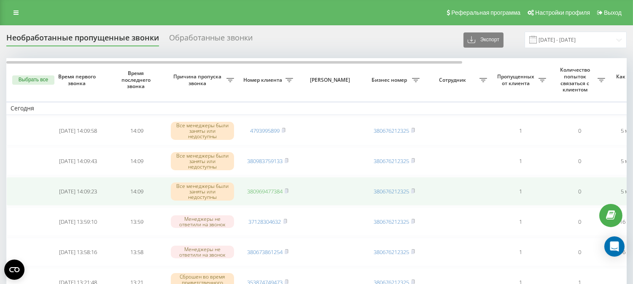
click at [270, 191] on link "380969477384" at bounding box center [264, 192] width 35 height 8
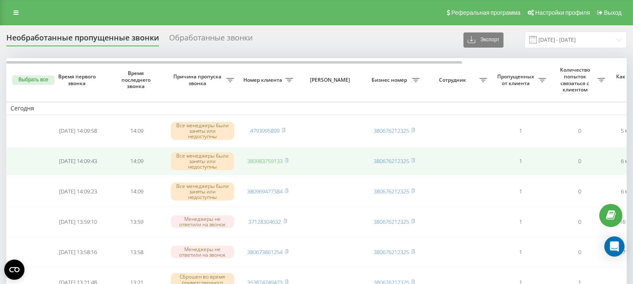
click at [261, 159] on link "380983759133" at bounding box center [264, 161] width 35 height 8
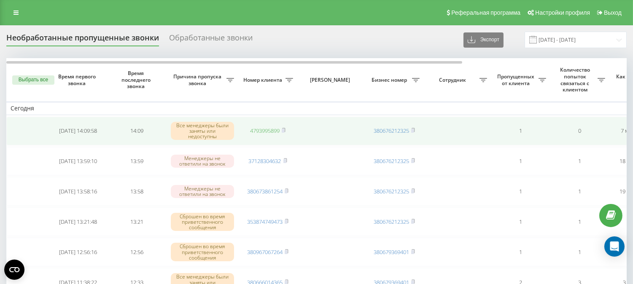
click at [272, 127] on link "4793995899" at bounding box center [265, 131] width 30 height 8
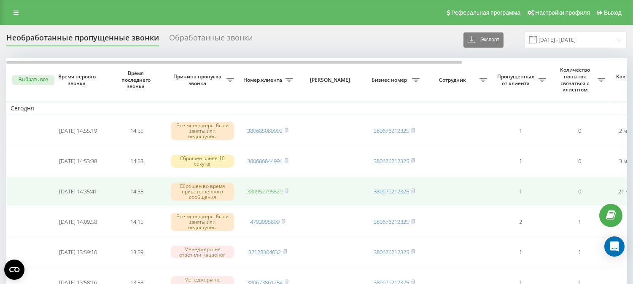
click at [259, 190] on link "380952795529" at bounding box center [264, 192] width 35 height 8
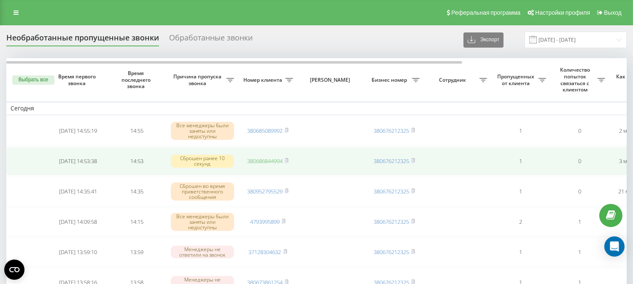
click at [267, 163] on link "380686844994" at bounding box center [264, 161] width 35 height 8
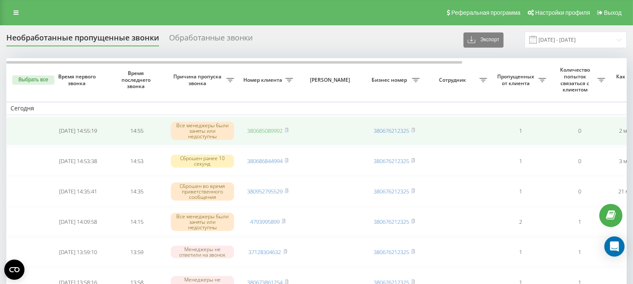
click at [266, 128] on link "380685089992" at bounding box center [264, 131] width 35 height 8
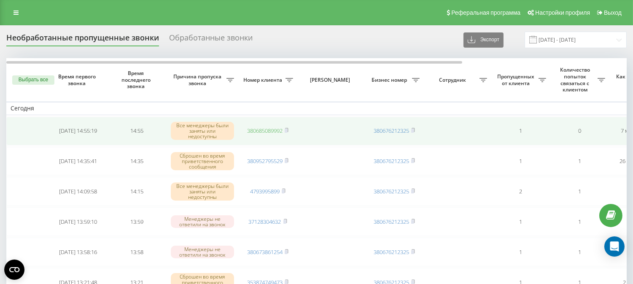
click at [252, 129] on link "380685089992" at bounding box center [264, 131] width 35 height 8
click at [259, 132] on link "380933930403" at bounding box center [264, 131] width 35 height 8
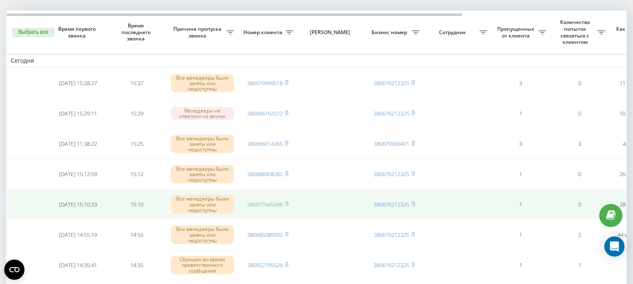
scroll to position [47, 0]
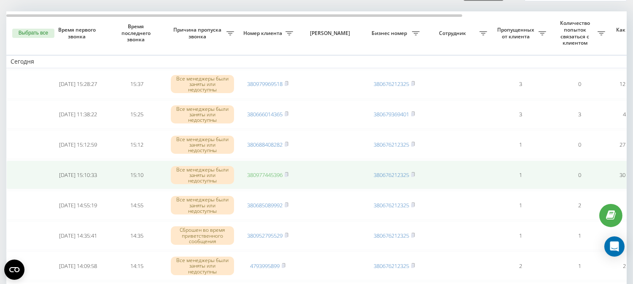
click at [264, 171] on link "380977445396" at bounding box center [264, 175] width 35 height 8
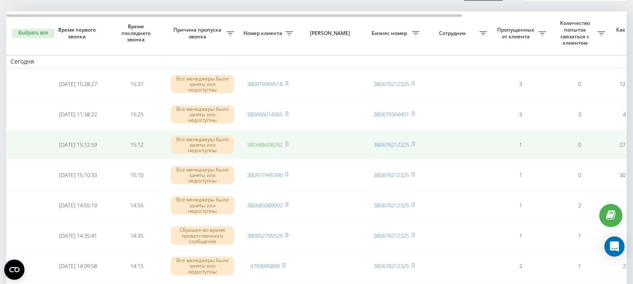
click at [273, 143] on link "380688408282" at bounding box center [264, 145] width 35 height 8
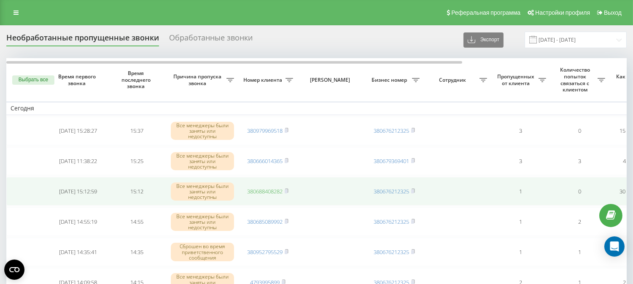
click at [259, 188] on link "380688408282" at bounding box center [264, 192] width 35 height 8
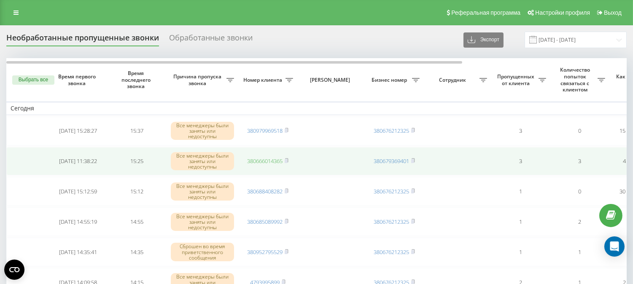
click at [256, 158] on link "380666014365" at bounding box center [264, 161] width 35 height 8
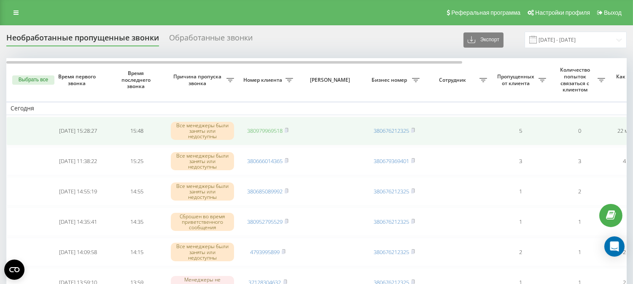
click at [261, 128] on link "380979969518" at bounding box center [264, 131] width 35 height 8
click at [267, 130] on link "380677884931" at bounding box center [264, 131] width 35 height 8
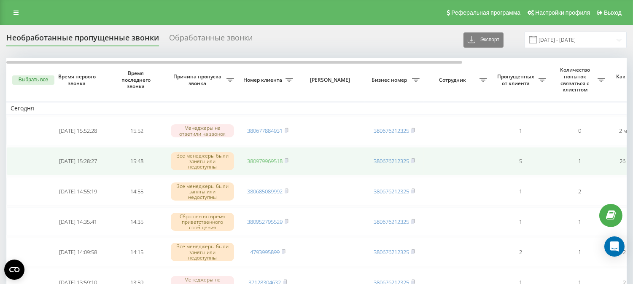
click at [259, 161] on link "380979969518" at bounding box center [264, 161] width 35 height 8
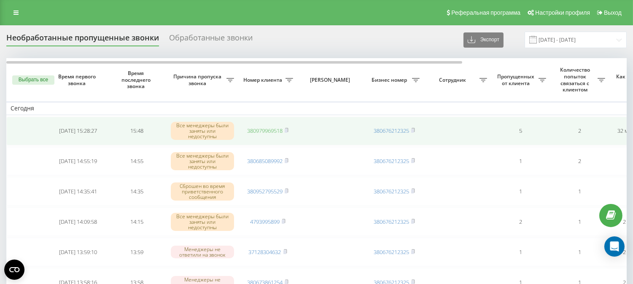
click at [264, 129] on link "380979969518" at bounding box center [264, 131] width 35 height 8
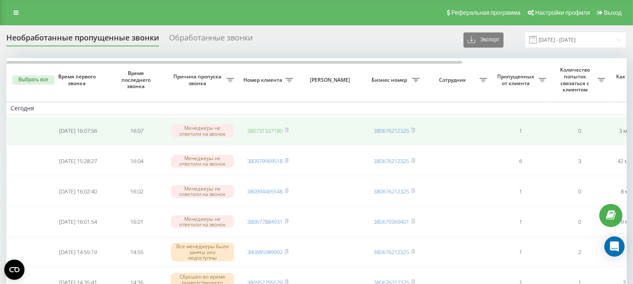
click at [273, 131] on link "380731337180" at bounding box center [264, 131] width 35 height 8
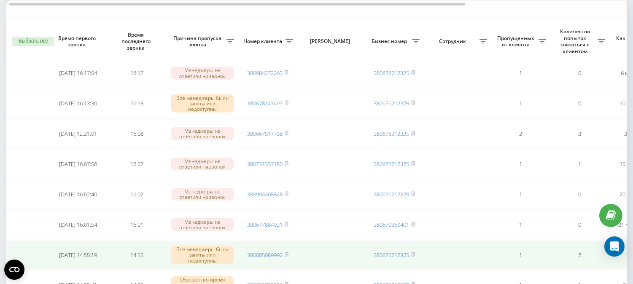
scroll to position [94, 0]
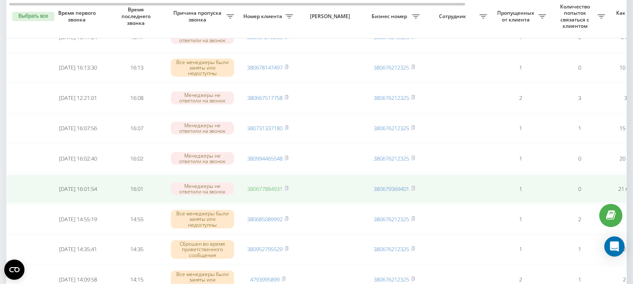
click at [262, 187] on link "380677884931" at bounding box center [264, 189] width 35 height 8
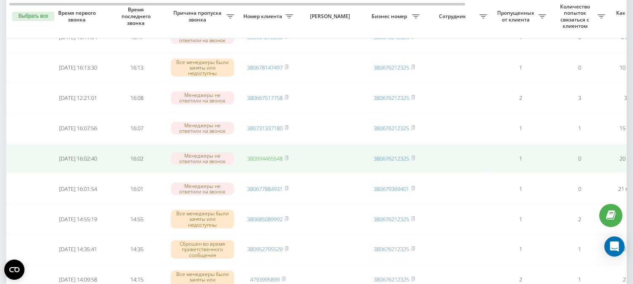
click at [257, 155] on link "380994465548" at bounding box center [264, 159] width 35 height 8
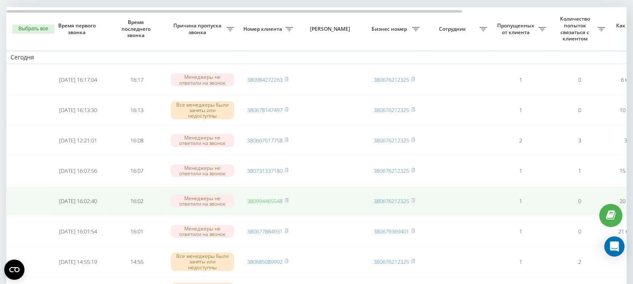
scroll to position [47, 0]
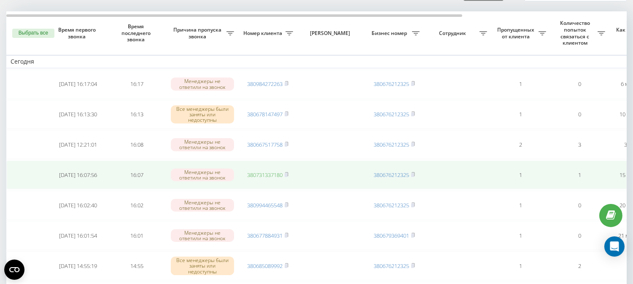
click at [257, 173] on link "380731337180" at bounding box center [264, 175] width 35 height 8
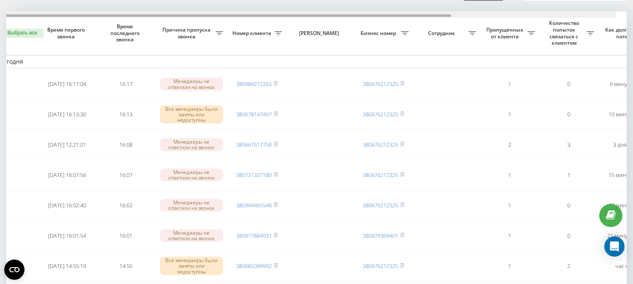
scroll to position [0, 0]
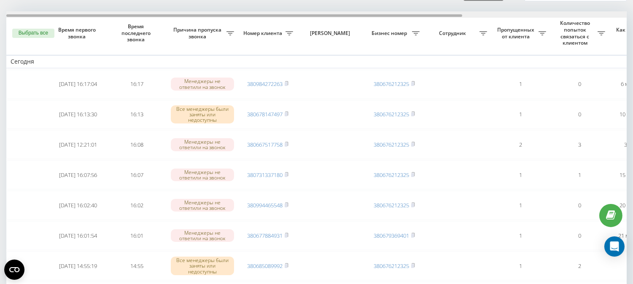
drag, startPoint x: 308, startPoint y: 17, endPoint x: 296, endPoint y: 16, distance: 11.5
click at [296, 16] on div at bounding box center [234, 15] width 456 height 3
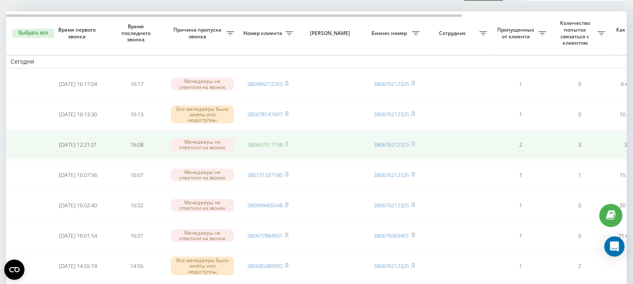
click at [261, 145] on link "380667517758" at bounding box center [264, 145] width 35 height 8
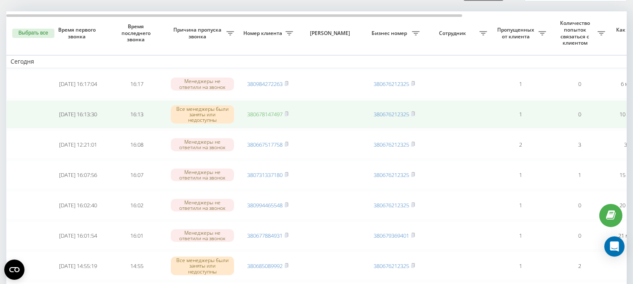
click at [255, 113] on link "380678147497" at bounding box center [264, 115] width 35 height 8
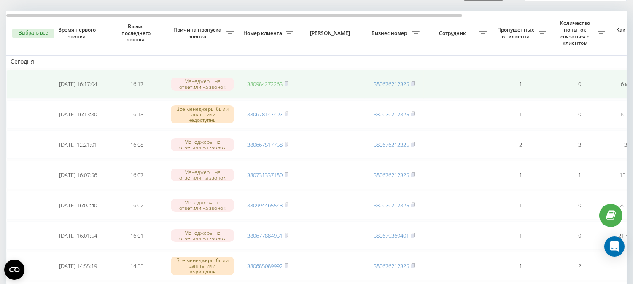
click at [262, 83] on link "380984272263" at bounding box center [264, 84] width 35 height 8
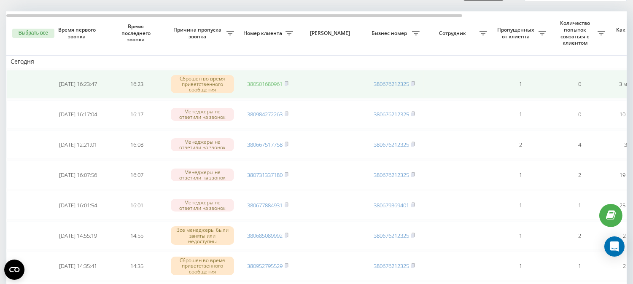
click at [262, 84] on link "380501680961" at bounding box center [264, 84] width 35 height 8
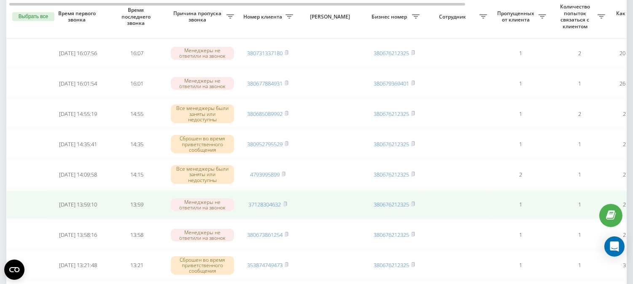
scroll to position [140, 0]
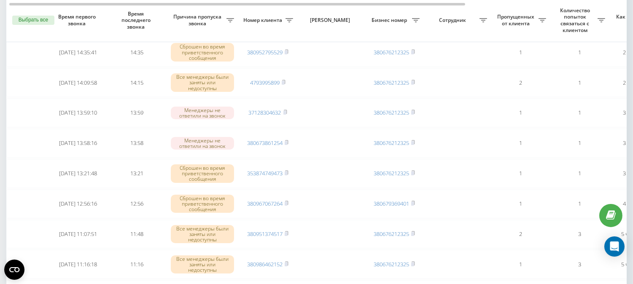
scroll to position [234, 0]
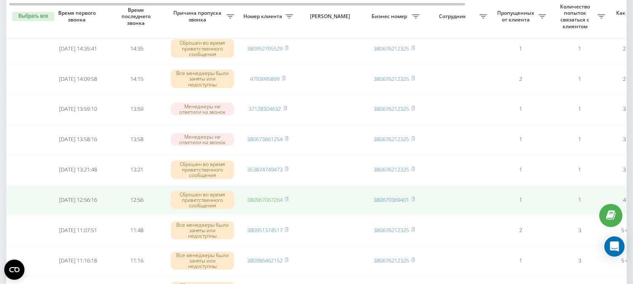
click at [259, 200] on link "380967067264" at bounding box center [264, 200] width 35 height 8
click at [259, 196] on link "380967067264" at bounding box center [264, 200] width 35 height 8
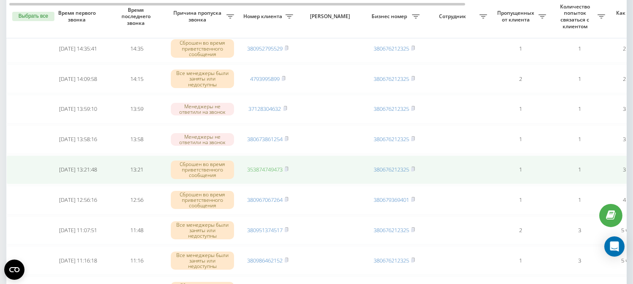
click at [266, 166] on link "353874749473" at bounding box center [264, 170] width 35 height 8
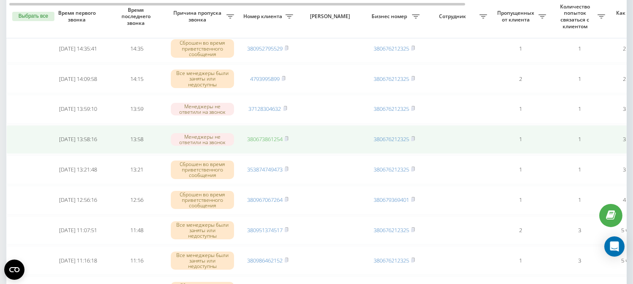
click at [269, 136] on link "380673861254" at bounding box center [264, 139] width 35 height 8
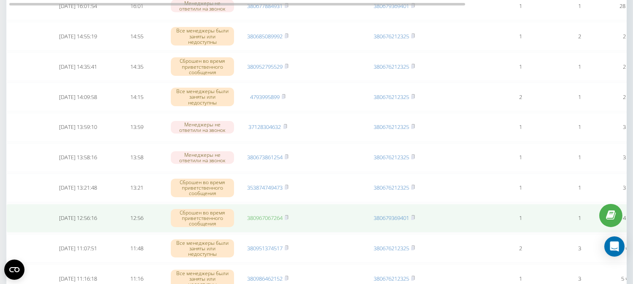
scroll to position [140, 0]
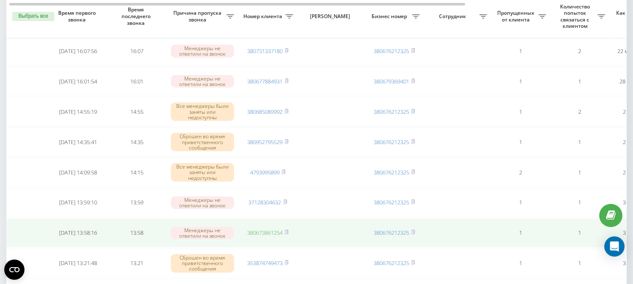
click at [263, 229] on link "380673861254" at bounding box center [264, 233] width 35 height 8
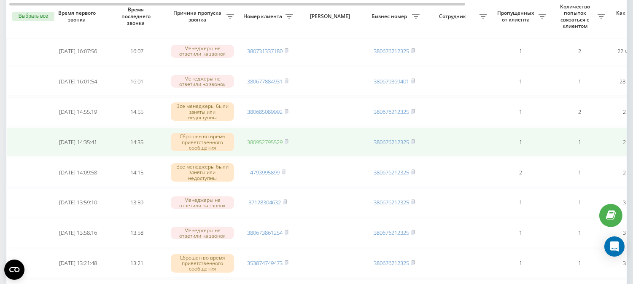
click at [257, 140] on link "380952795529" at bounding box center [264, 142] width 35 height 8
click at [258, 140] on link "380952795529" at bounding box center [264, 142] width 35 height 8
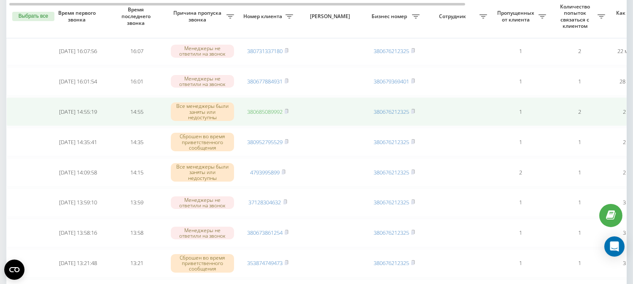
click at [258, 108] on link "380685089992" at bounding box center [264, 112] width 35 height 8
click at [264, 109] on link "380685089992" at bounding box center [264, 112] width 35 height 8
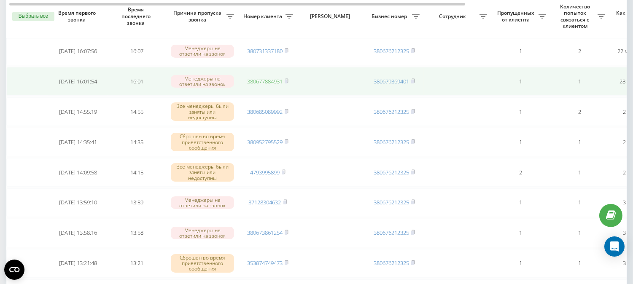
click at [258, 80] on link "380677884931" at bounding box center [264, 82] width 35 height 8
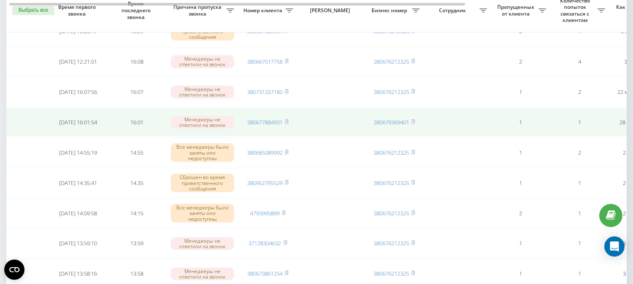
scroll to position [94, 0]
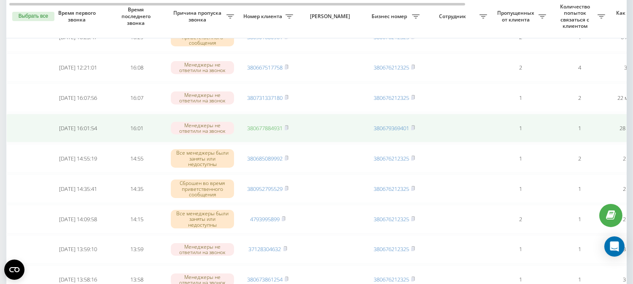
click at [272, 127] on link "380677884931" at bounding box center [264, 128] width 35 height 8
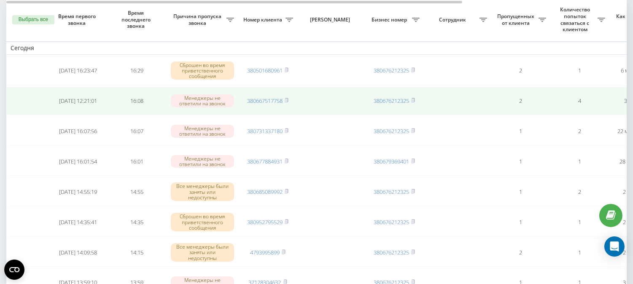
scroll to position [47, 0]
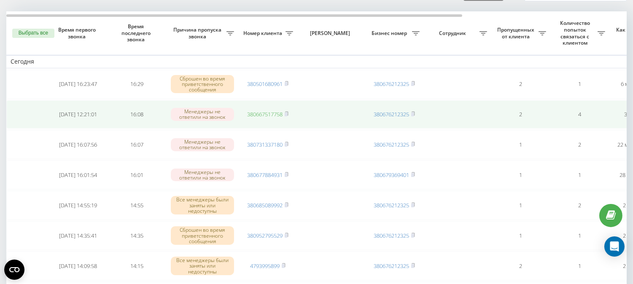
click at [264, 114] on link "380667517758" at bounding box center [264, 115] width 35 height 8
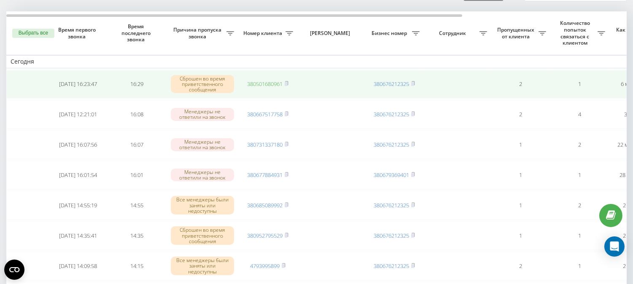
click at [261, 82] on link "380501680961" at bounding box center [264, 84] width 35 height 8
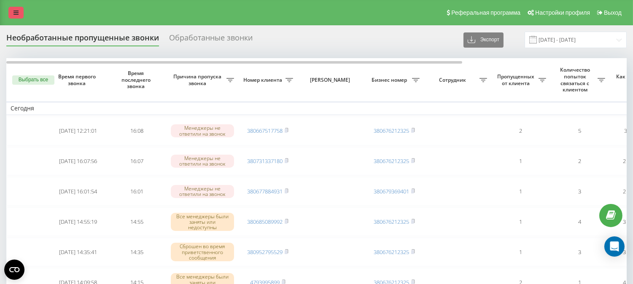
click at [19, 13] on link at bounding box center [15, 13] width 15 height 12
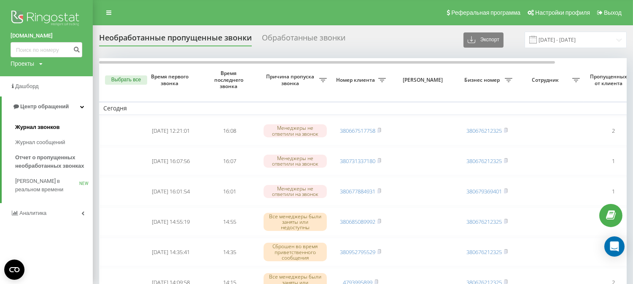
click at [38, 127] on span "Журнал звонков" at bounding box center [37, 127] width 44 height 8
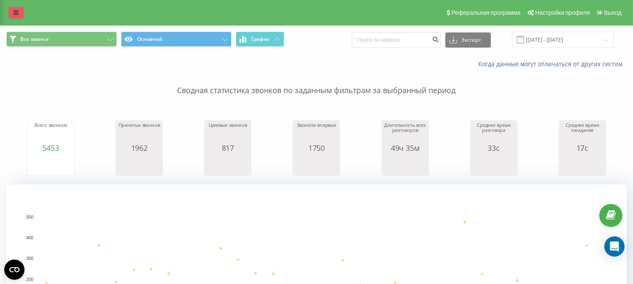
drag, startPoint x: 14, startPoint y: 10, endPoint x: 22, endPoint y: 16, distance: 10.0
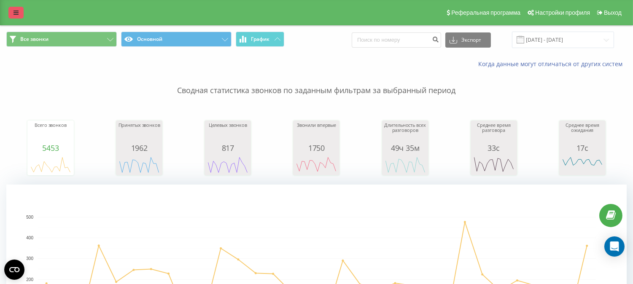
click at [15, 10] on icon at bounding box center [15, 13] width 5 height 6
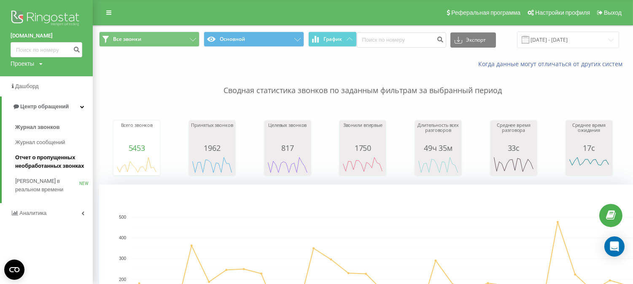
click at [22, 155] on span "Отчет о пропущенных необработанных звонках" at bounding box center [51, 162] width 73 height 17
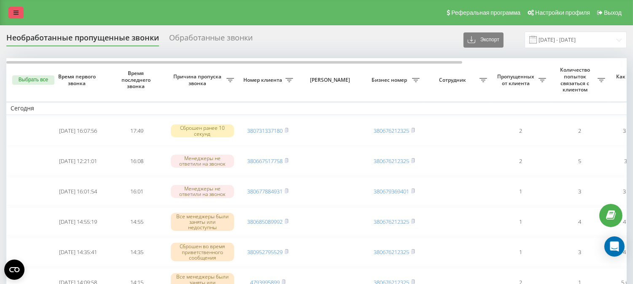
click at [16, 12] on icon at bounding box center [15, 13] width 5 height 6
